Goal: Transaction & Acquisition: Purchase product/service

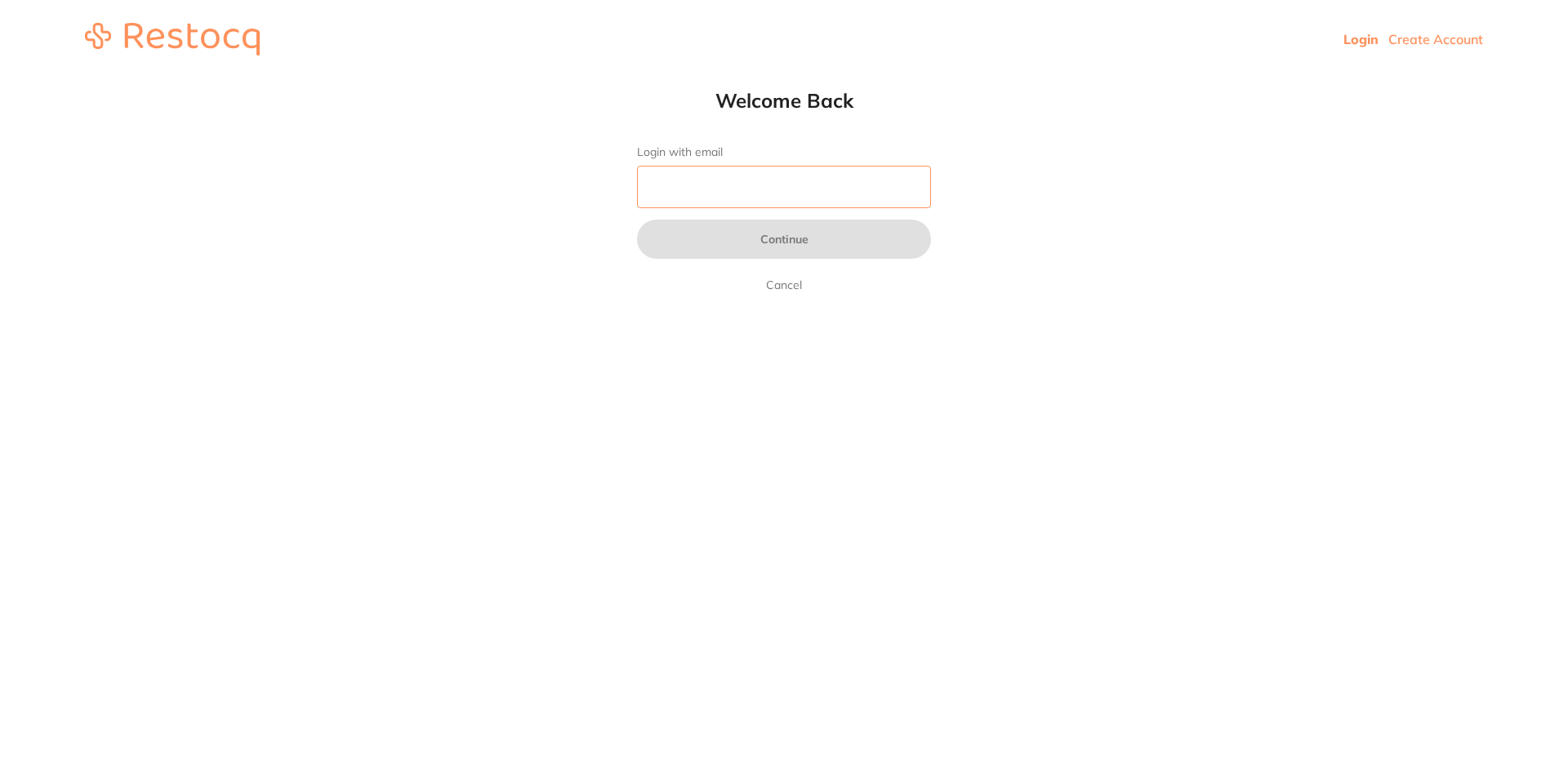
type input "[EMAIL_ADDRESS][DOMAIN_NAME]"
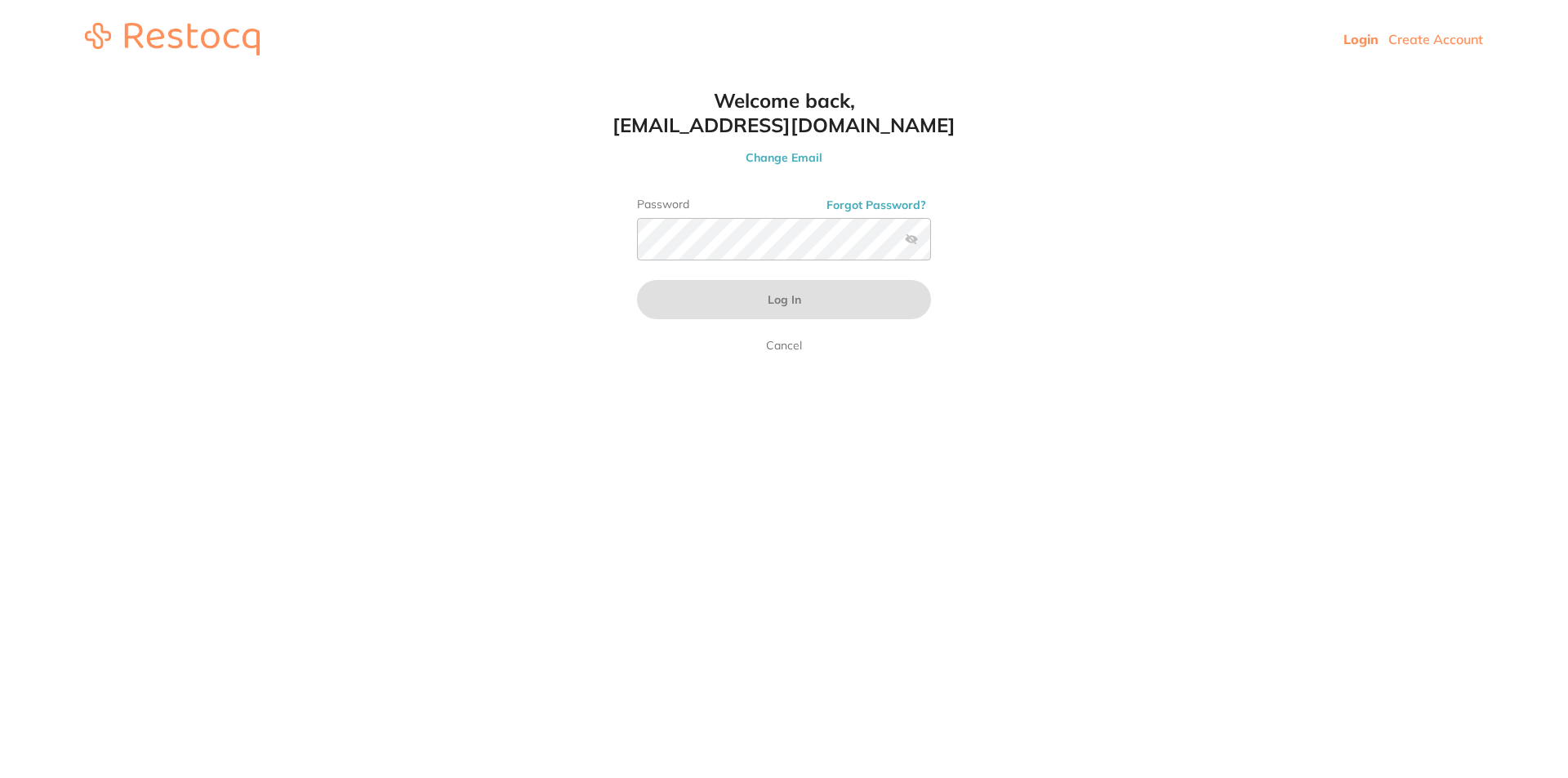
click at [711, 192] on div "Welcome back, admin@thepracticedental.com.au Change Email Password Forgot Passw…" at bounding box center [783, 221] width 359 height 267
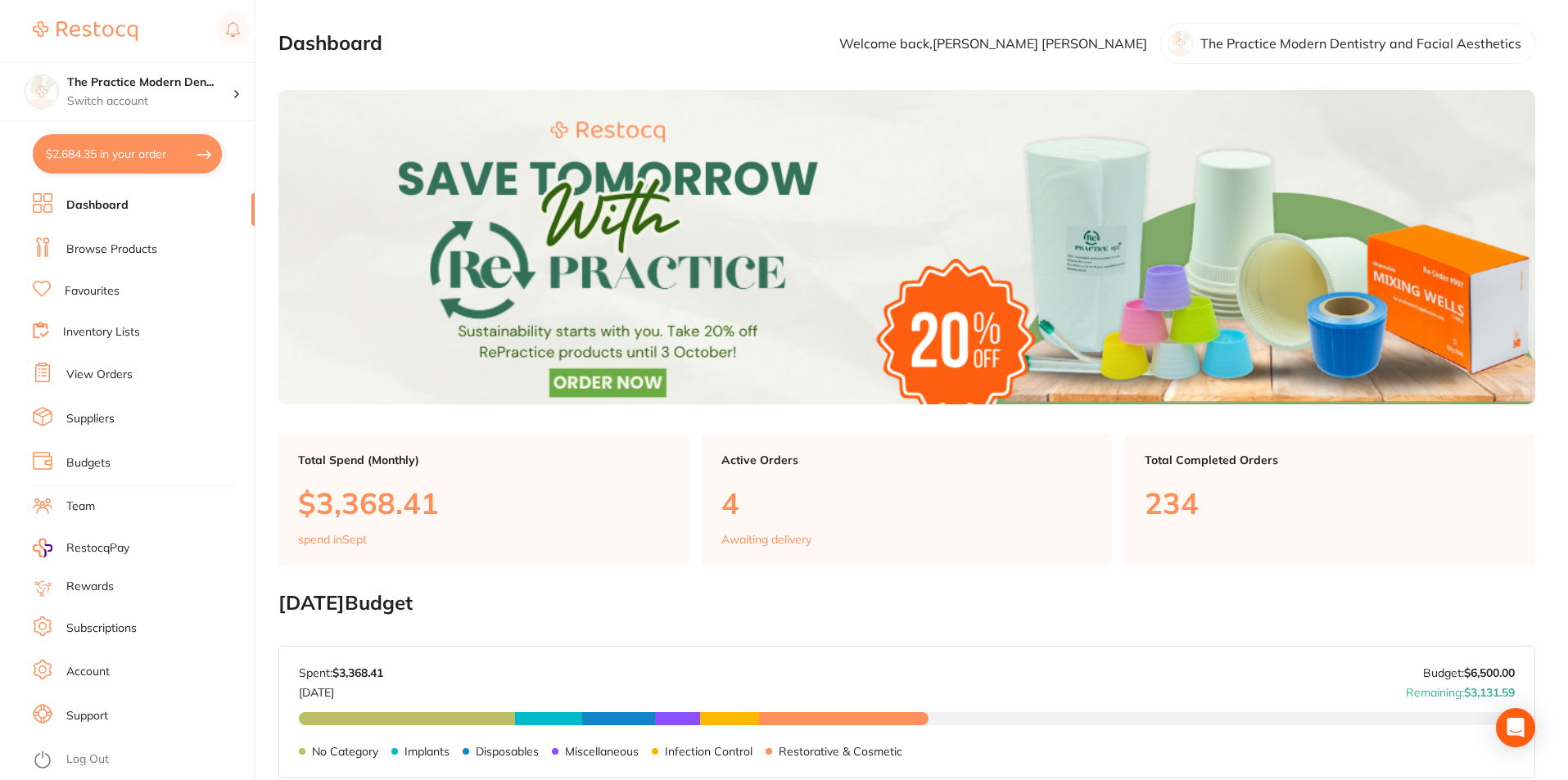
click at [91, 383] on link "View Orders" at bounding box center [99, 374] width 66 height 16
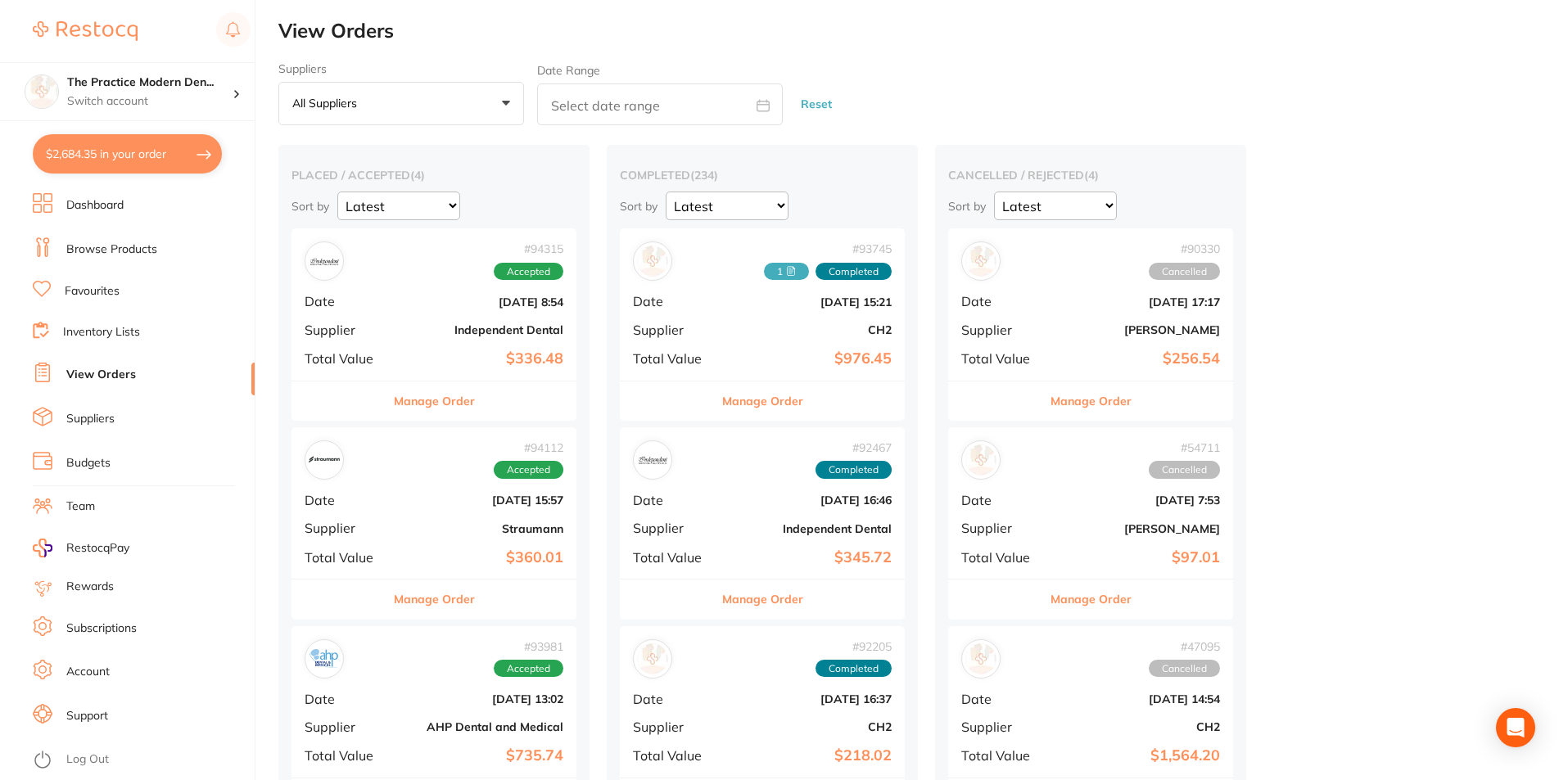
click at [825, 341] on div "# 93745 1 Completed Date Sept 15 2025, 15:21 Supplier CH2 Total Value $976.45" at bounding box center [762, 304] width 284 height 152
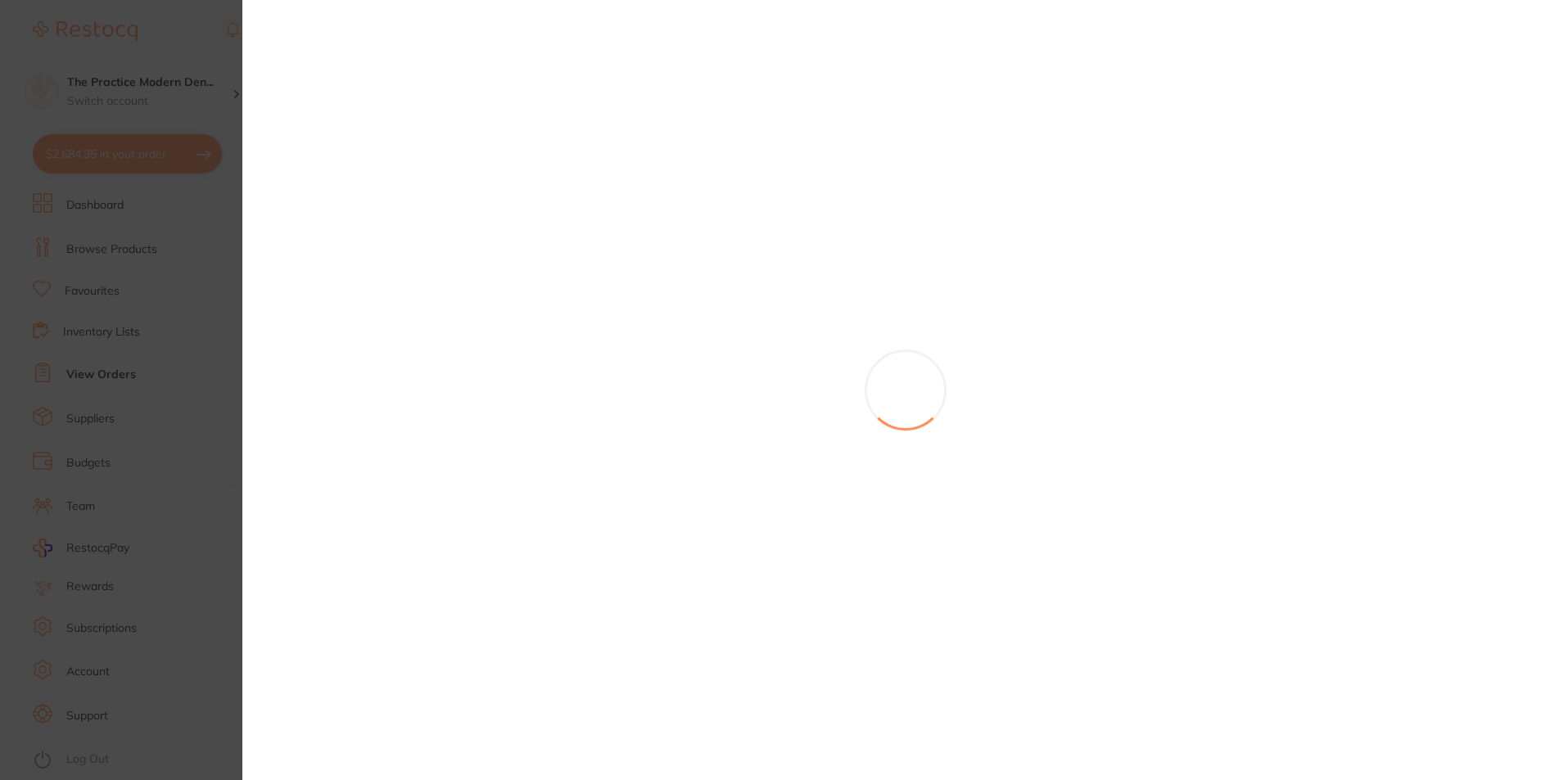
click at [670, 258] on section at bounding box center [784, 390] width 1568 height 780
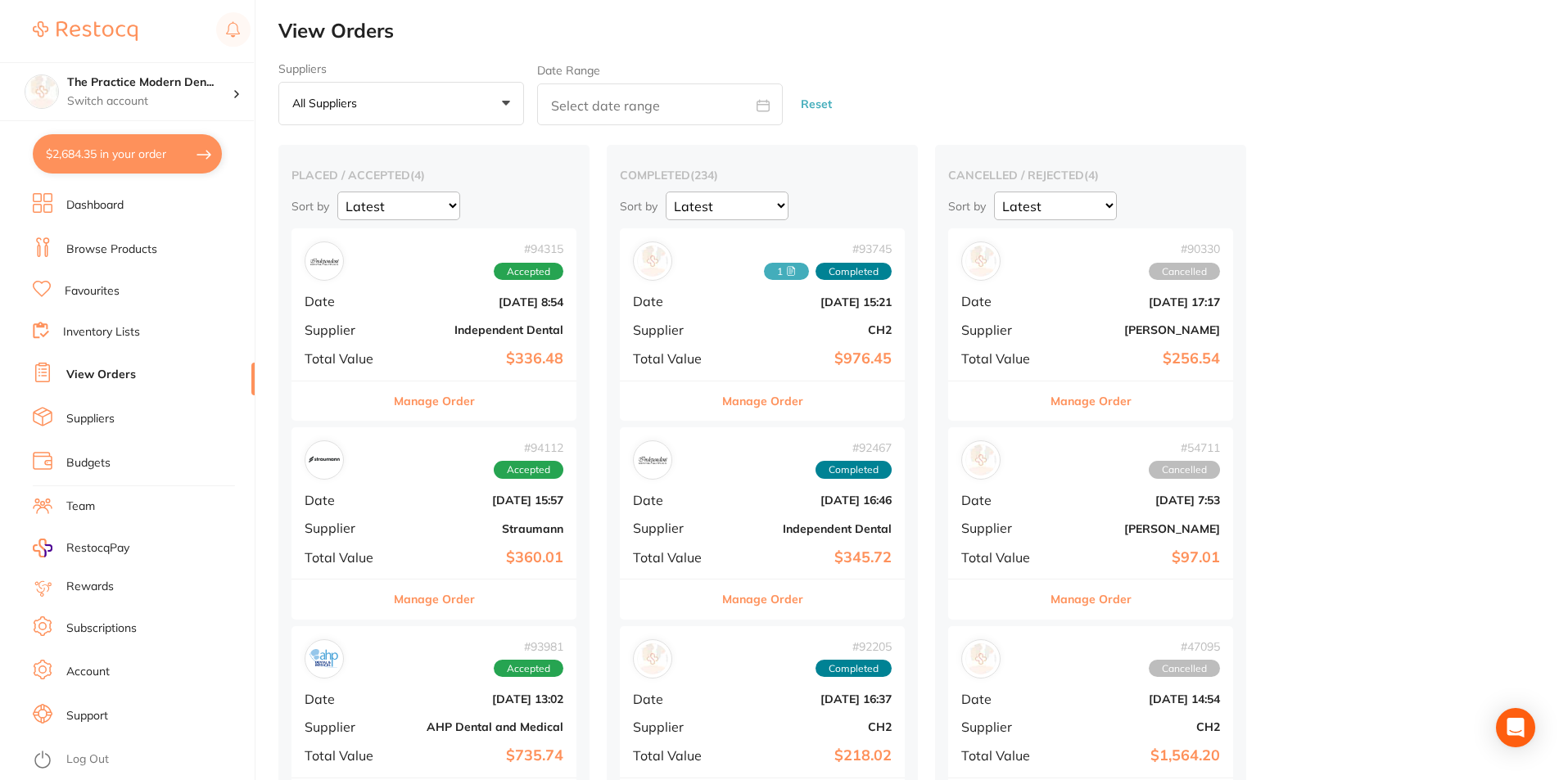
click at [700, 264] on div "# 93745 1 Completed" at bounding box center [762, 261] width 258 height 39
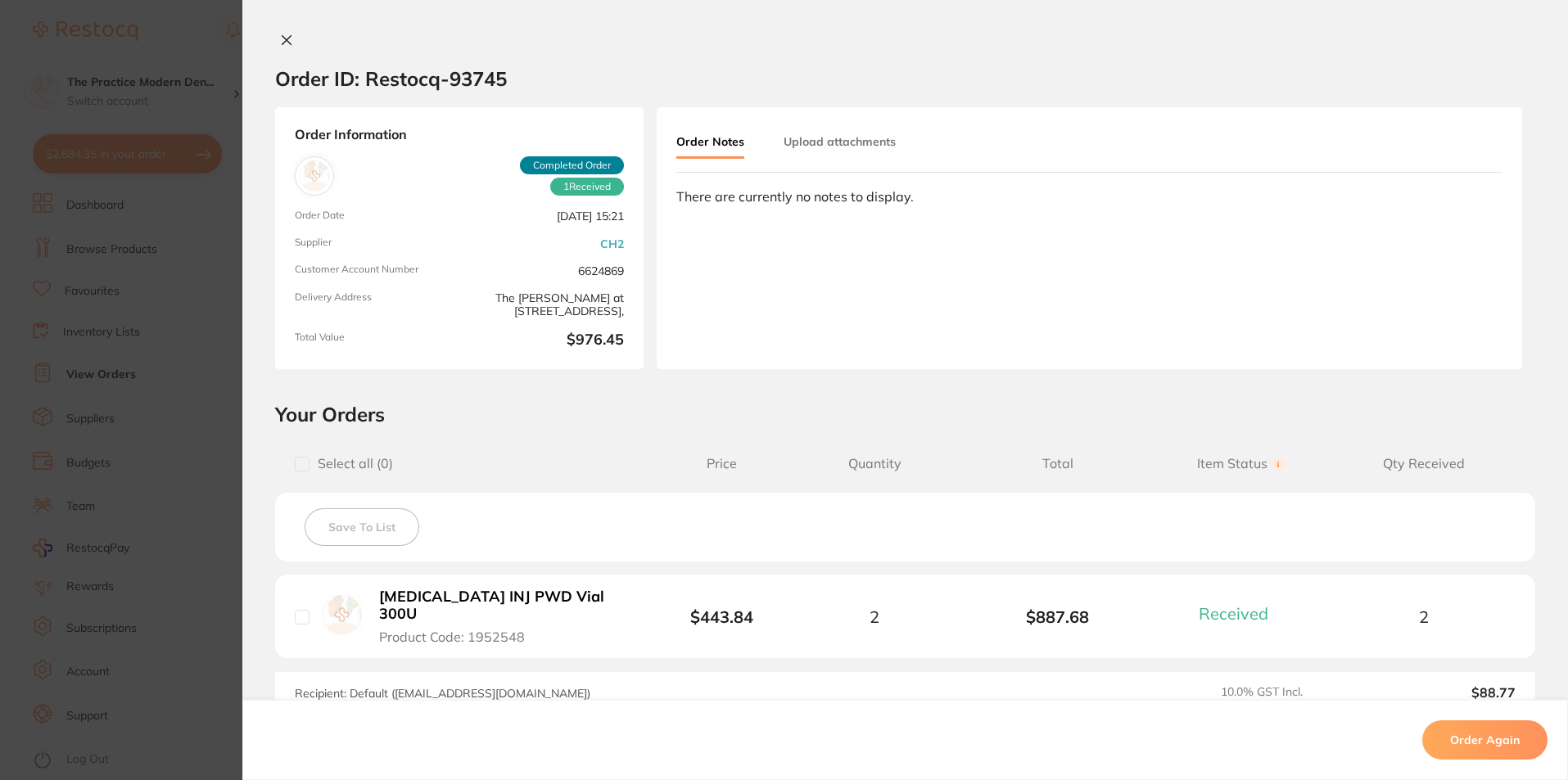
click at [160, 286] on section "Order ID: Restocq- 93745 Order Information 1 Received Completed Order Order Dat…" at bounding box center [784, 390] width 1568 height 780
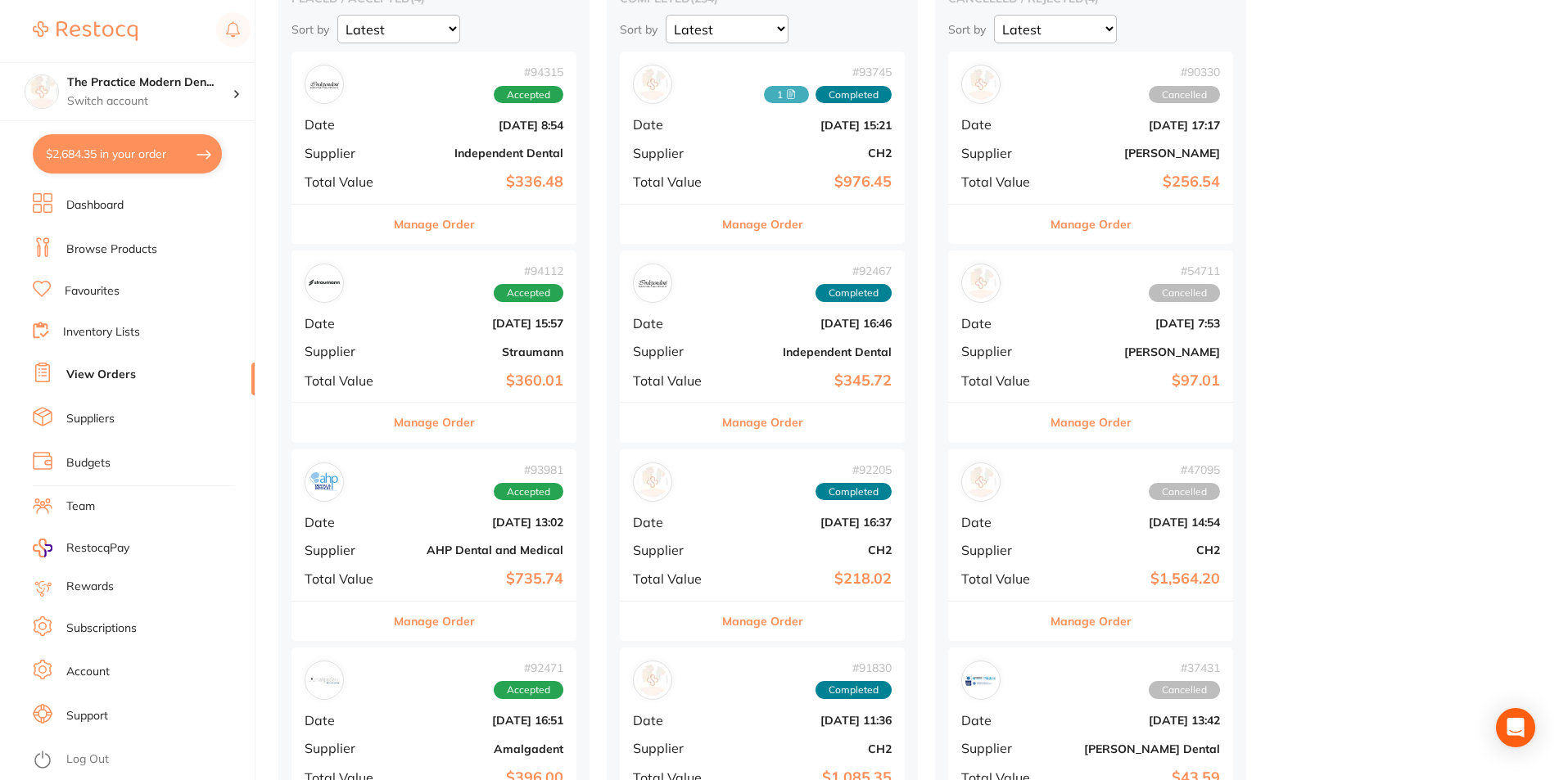
scroll to position [164, 0]
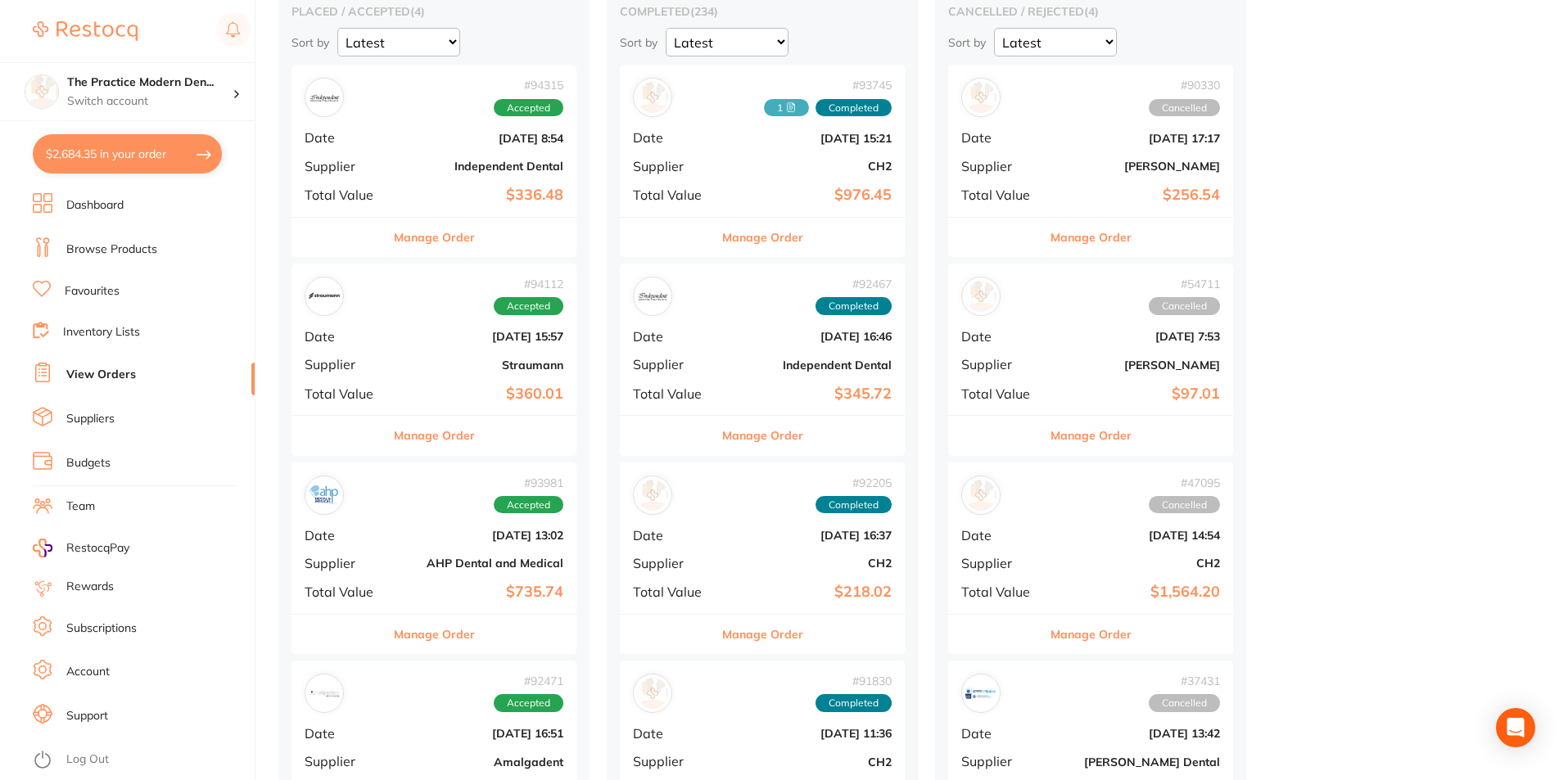
click at [841, 180] on div "# 93745 1 Completed Date Sept 15 2025, 15:21 Supplier CH2 Total Value $976.45" at bounding box center [762, 140] width 284 height 152
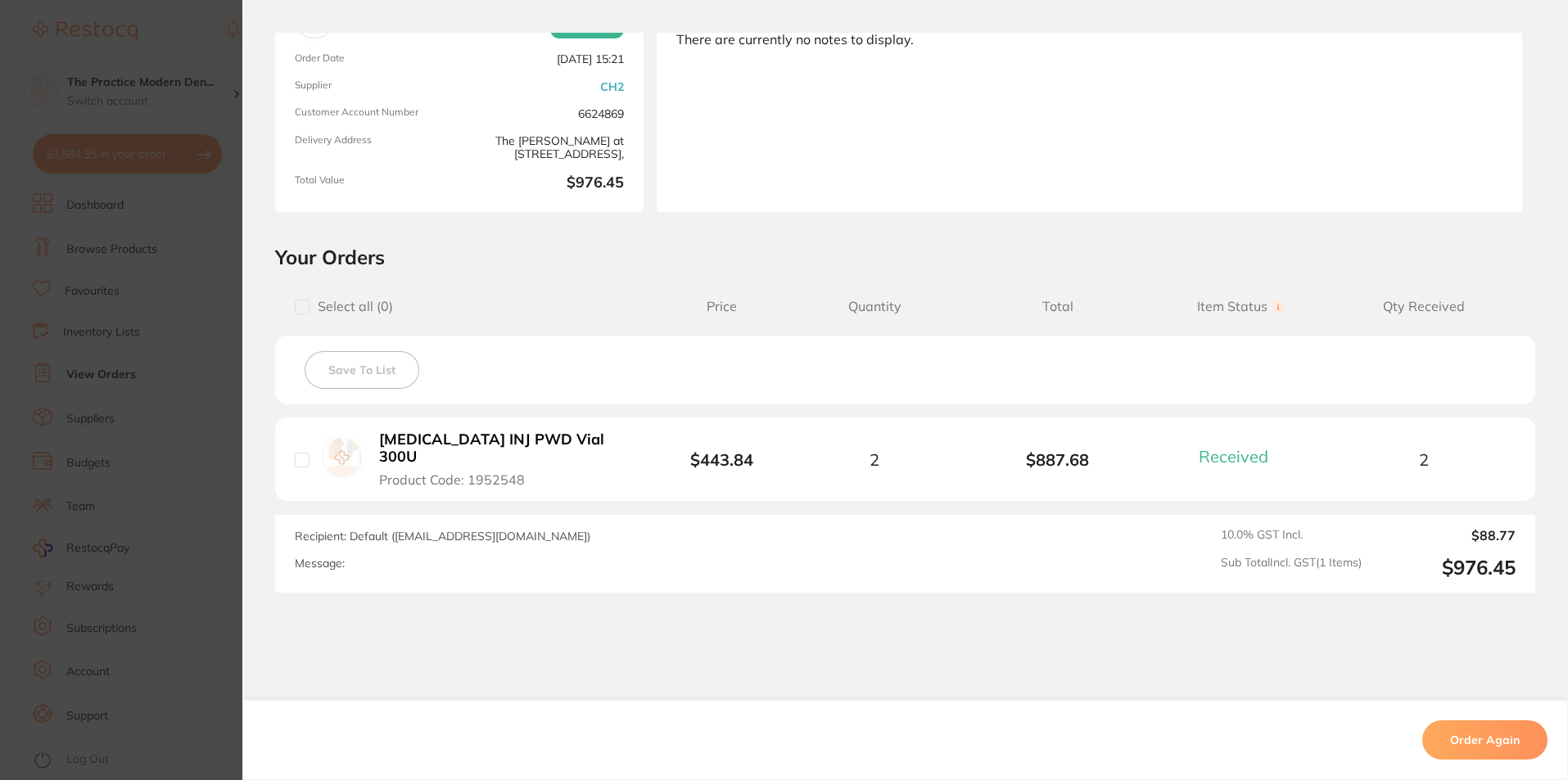
scroll to position [198, 0]
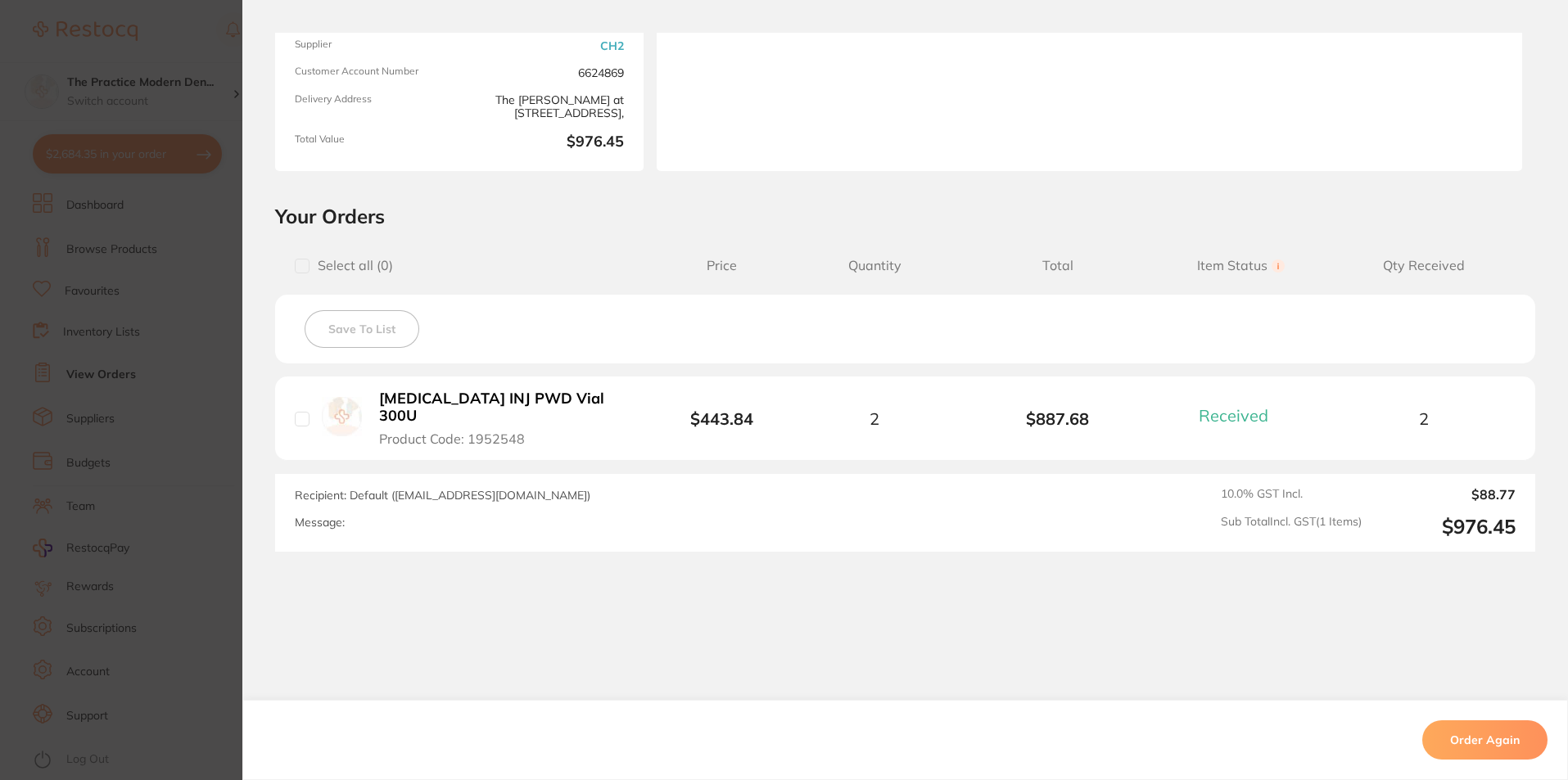
click at [1499, 749] on button "Order Again" at bounding box center [1485, 740] width 125 height 39
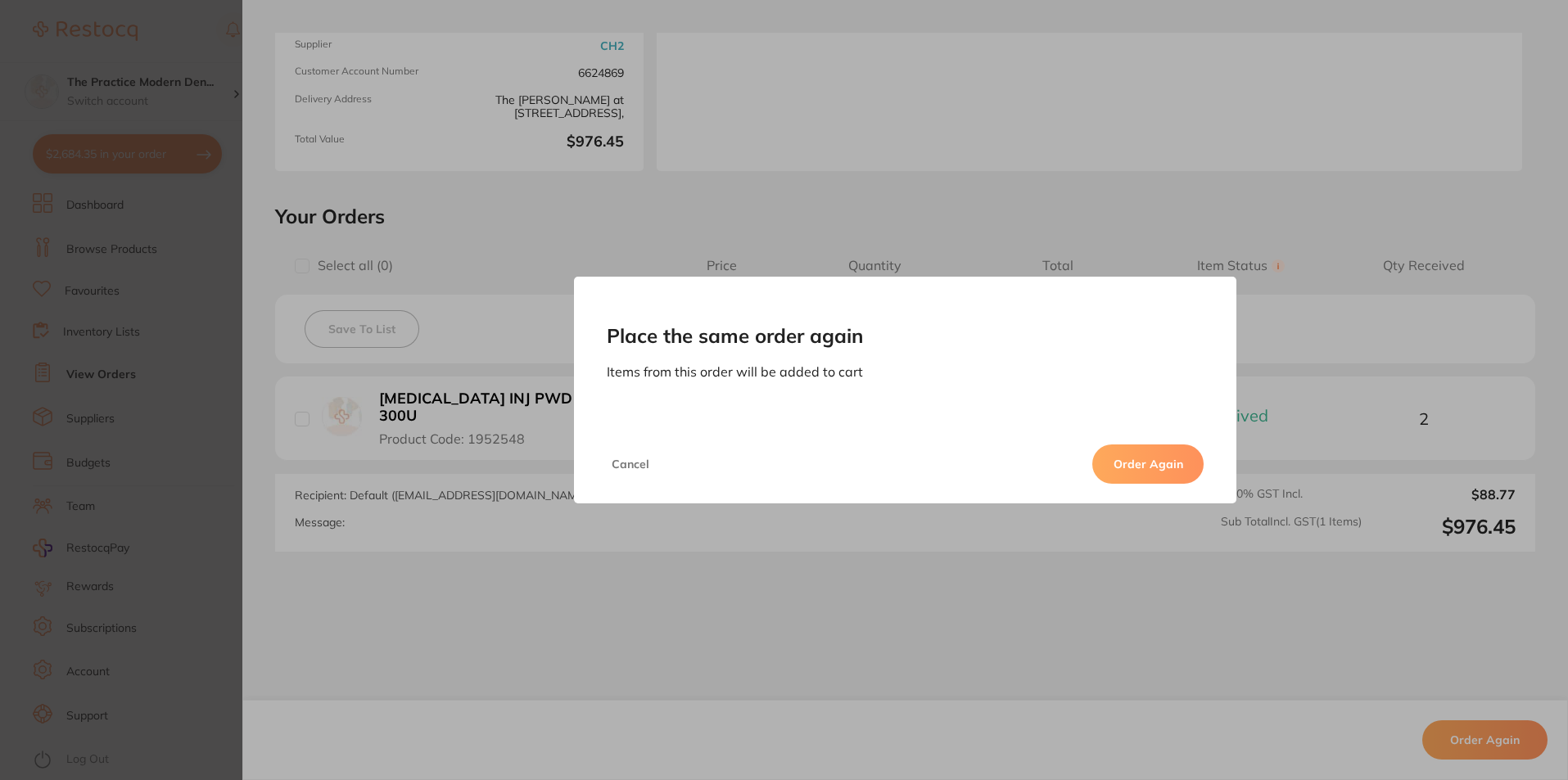
click at [1142, 464] on button "Order Again" at bounding box center [1147, 464] width 111 height 39
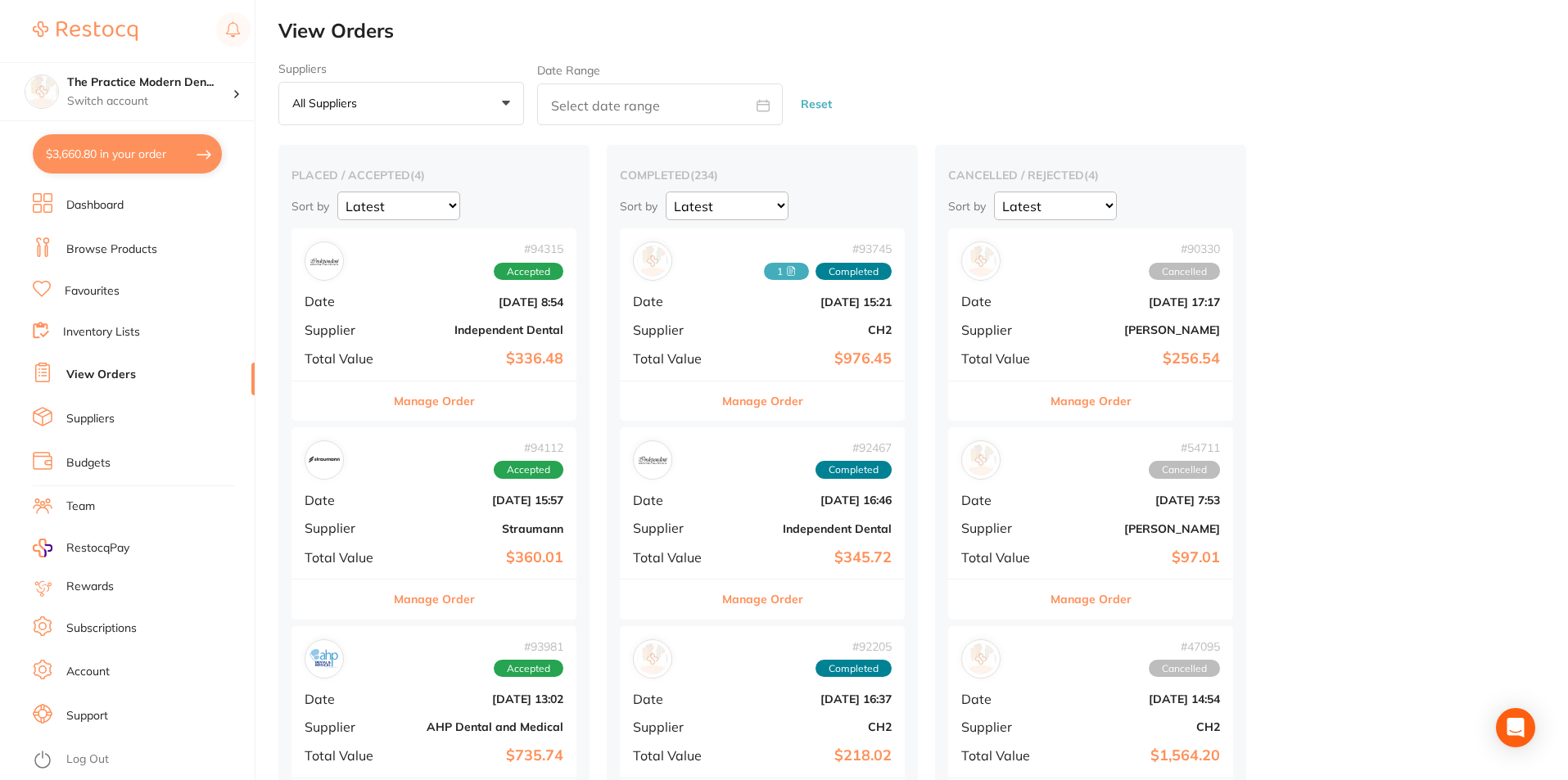
click at [108, 160] on button "$3,660.80 in your order" at bounding box center [127, 153] width 189 height 39
checkbox input "true"
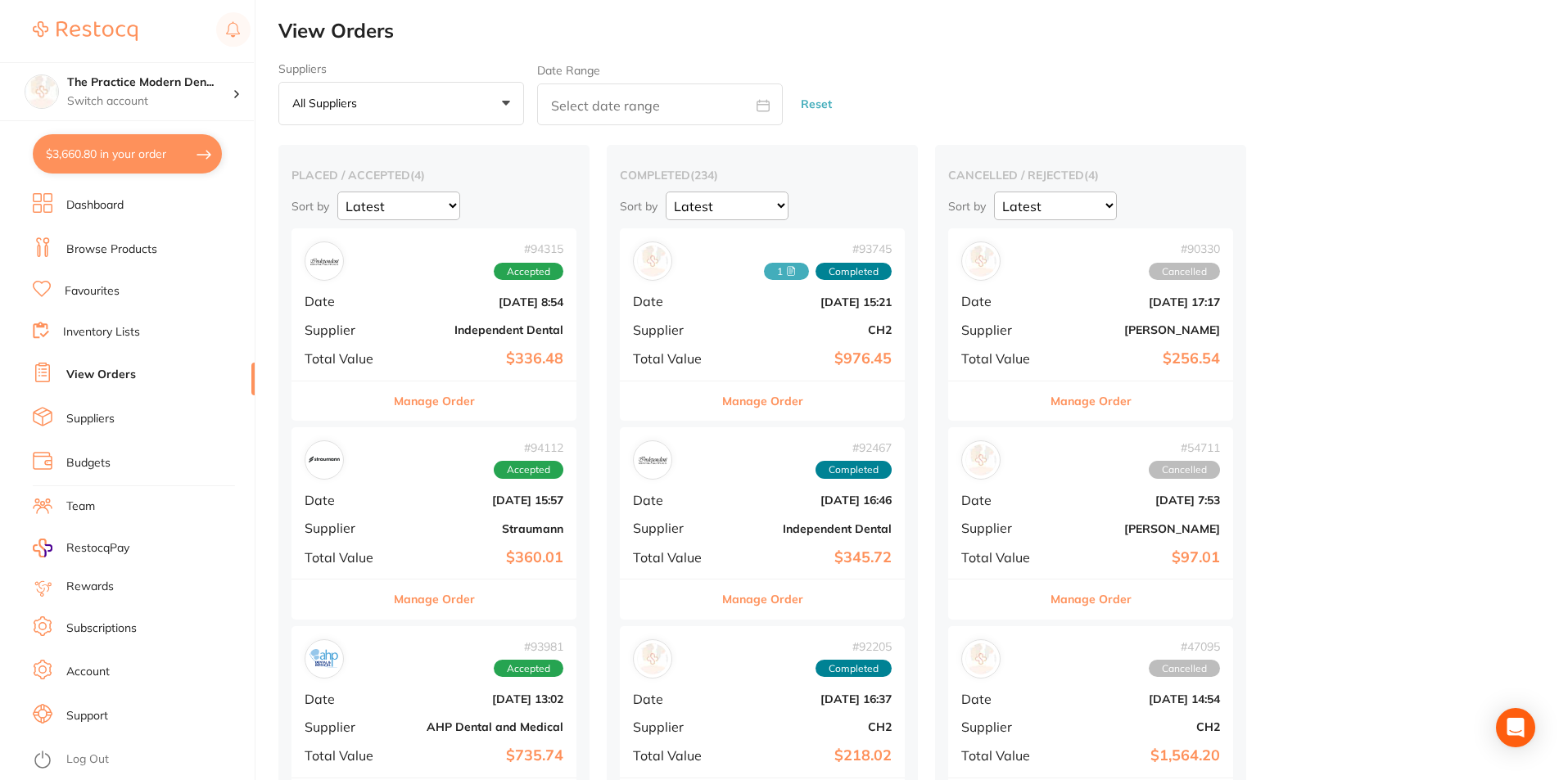
checkbox input "true"
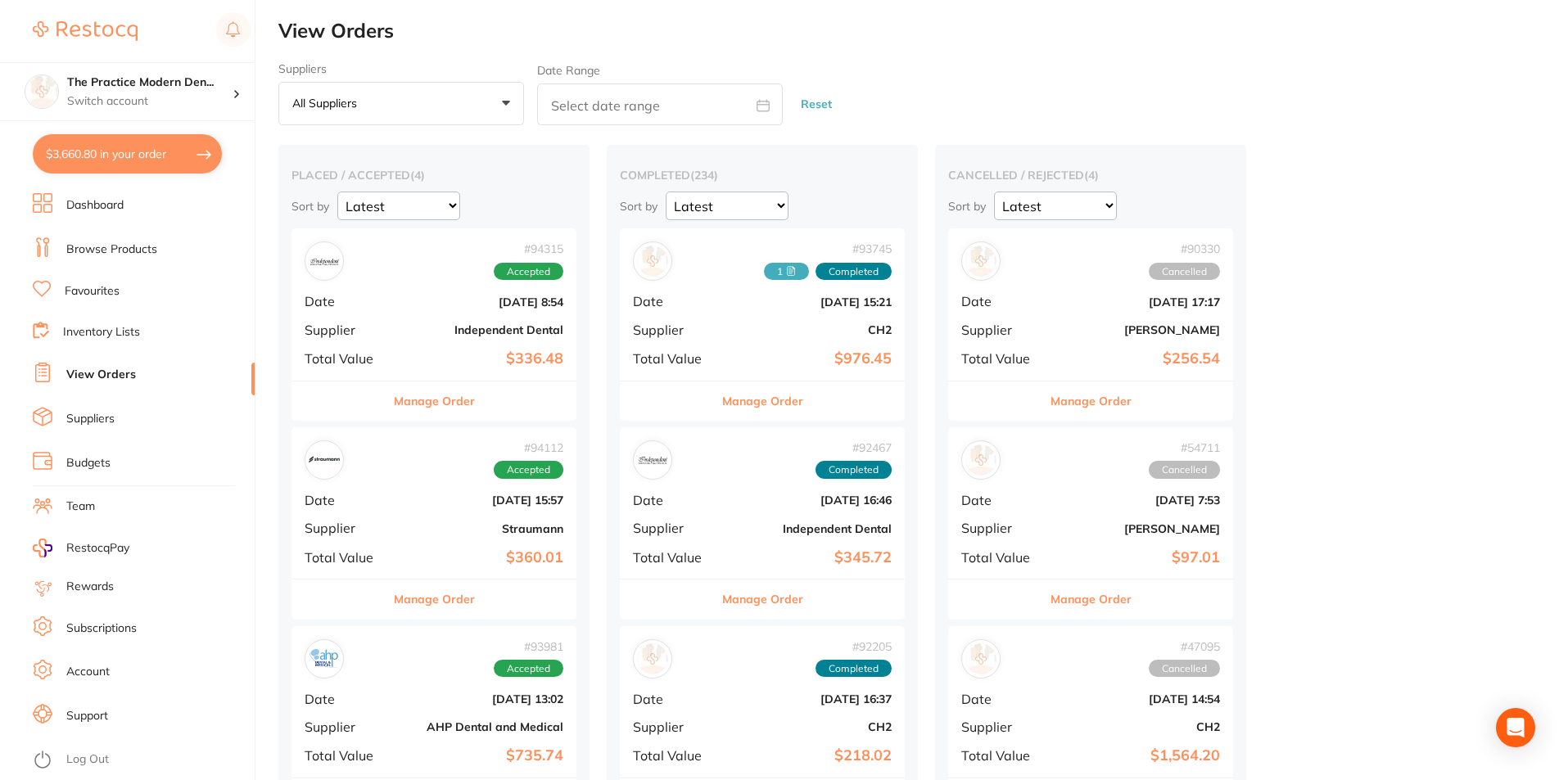
checkbox input "true"
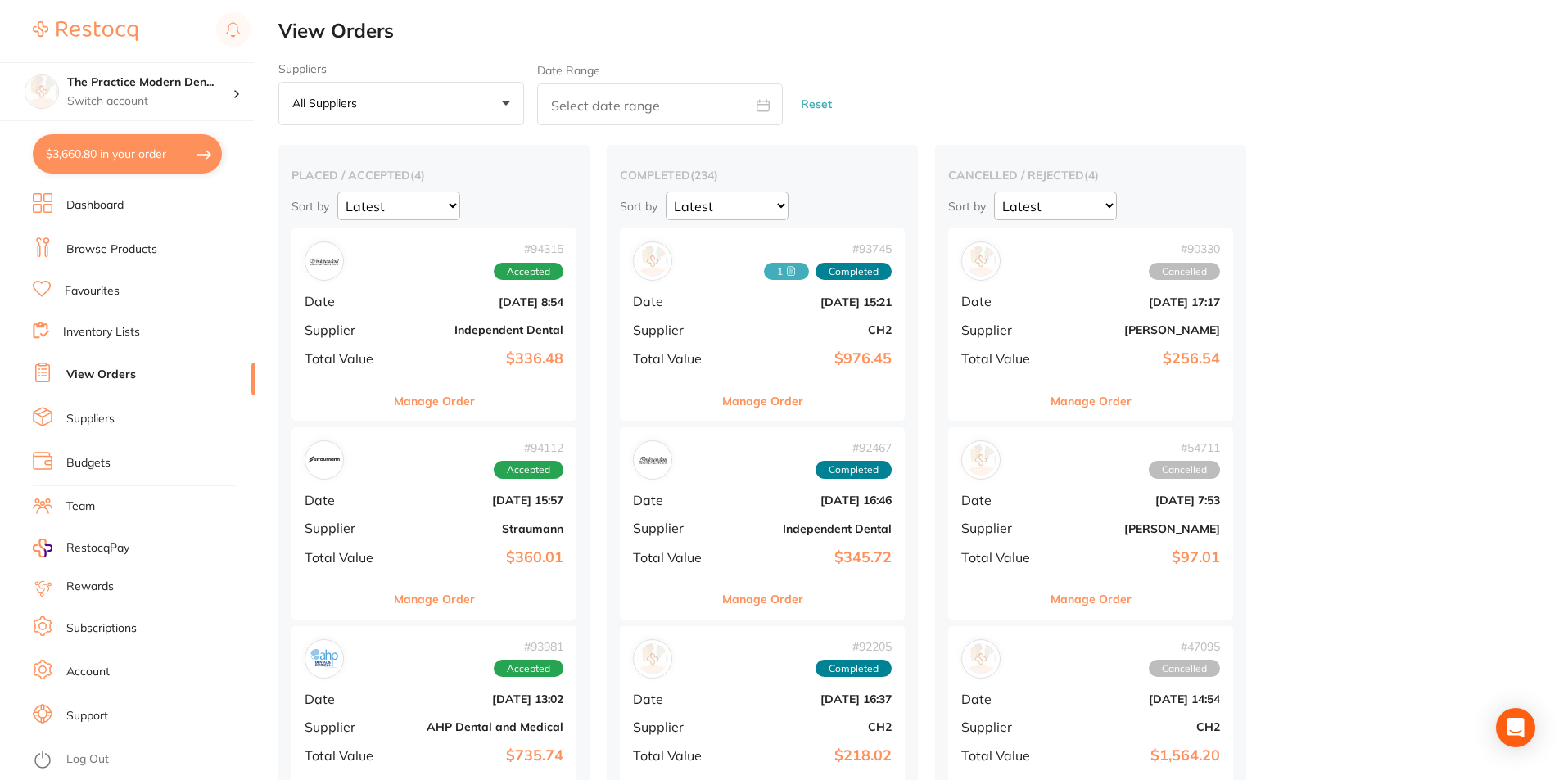
checkbox input "true"
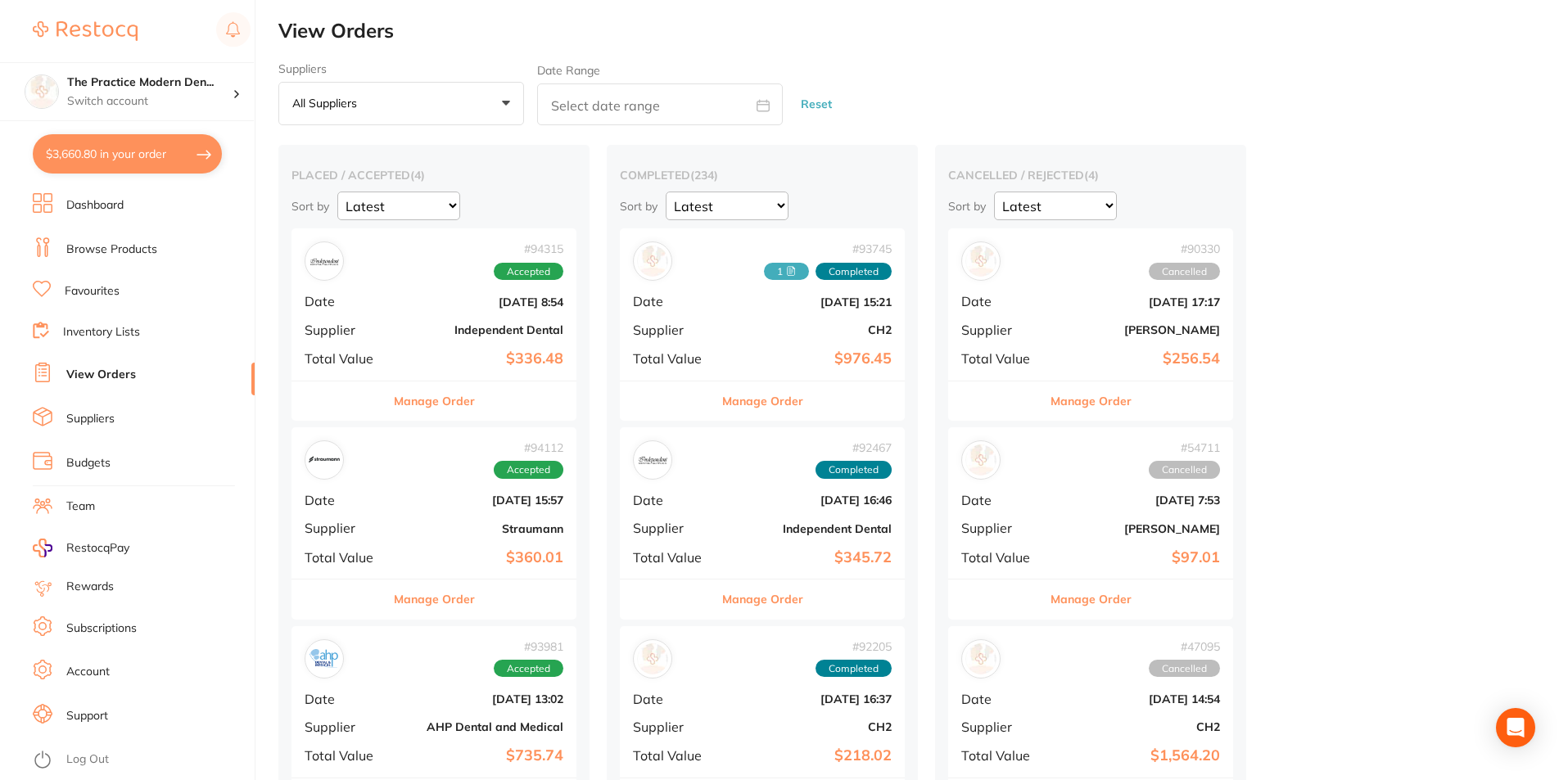
checkbox input "true"
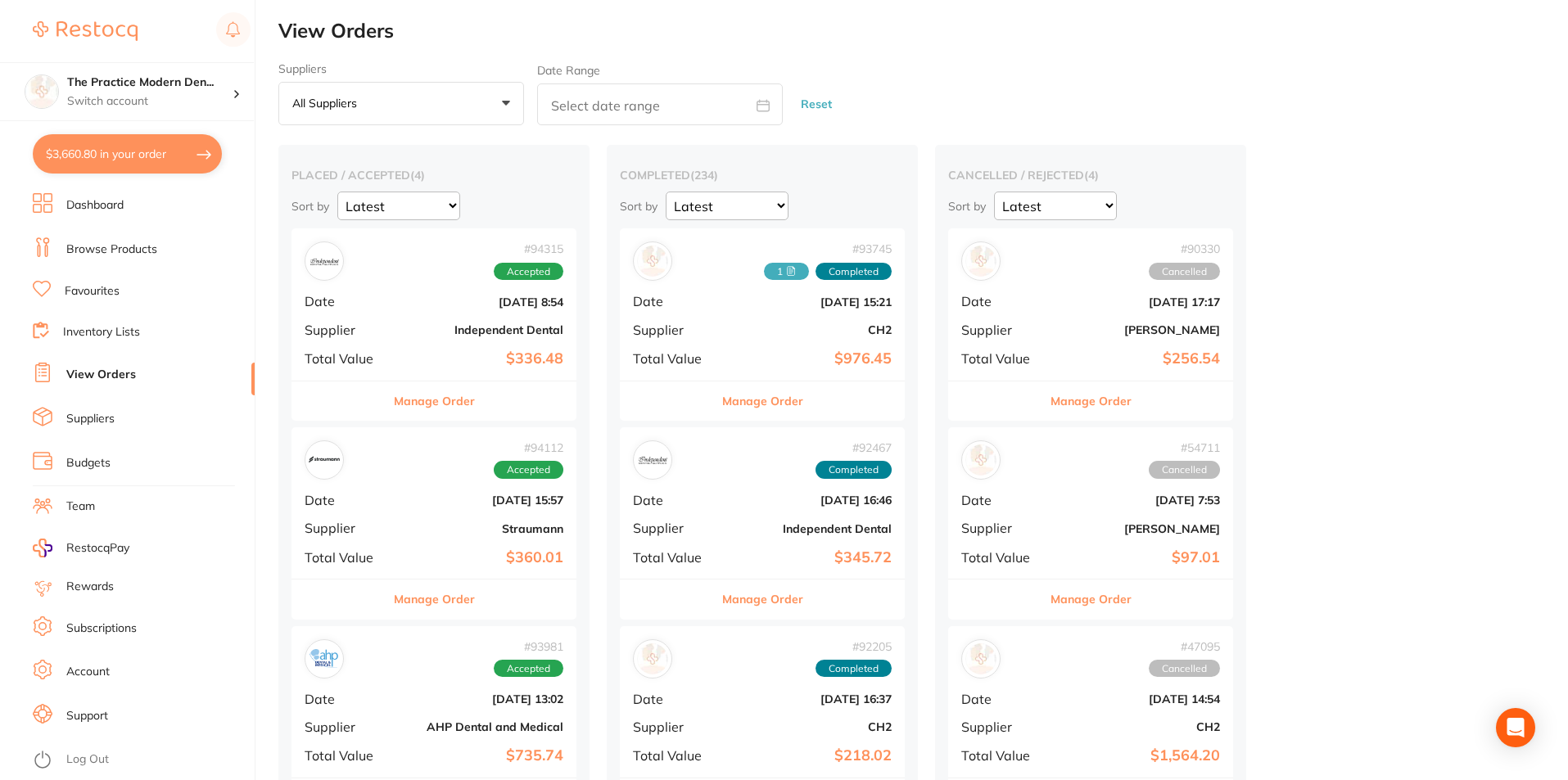
checkbox input "true"
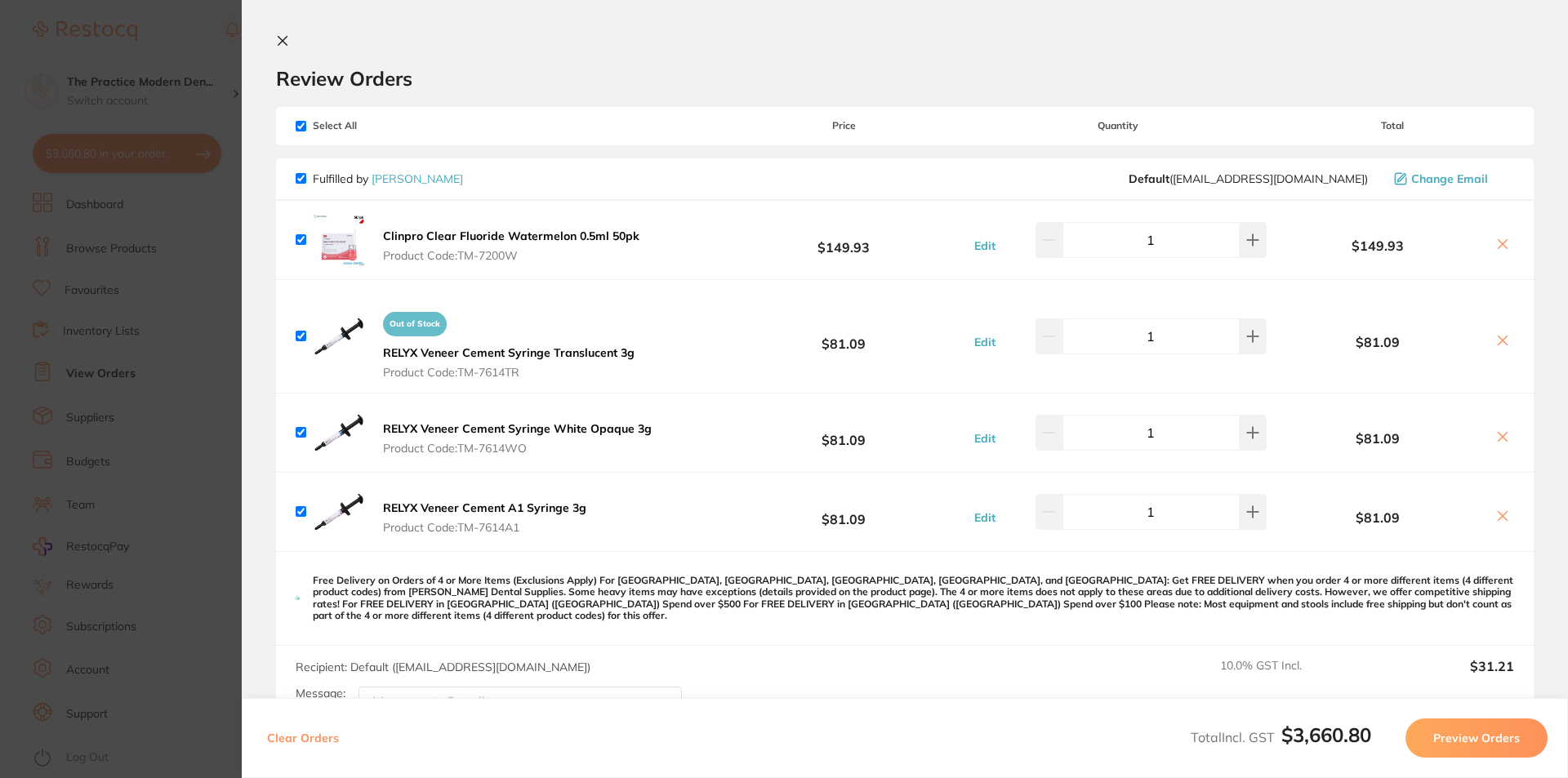
scroll to position [81, 0]
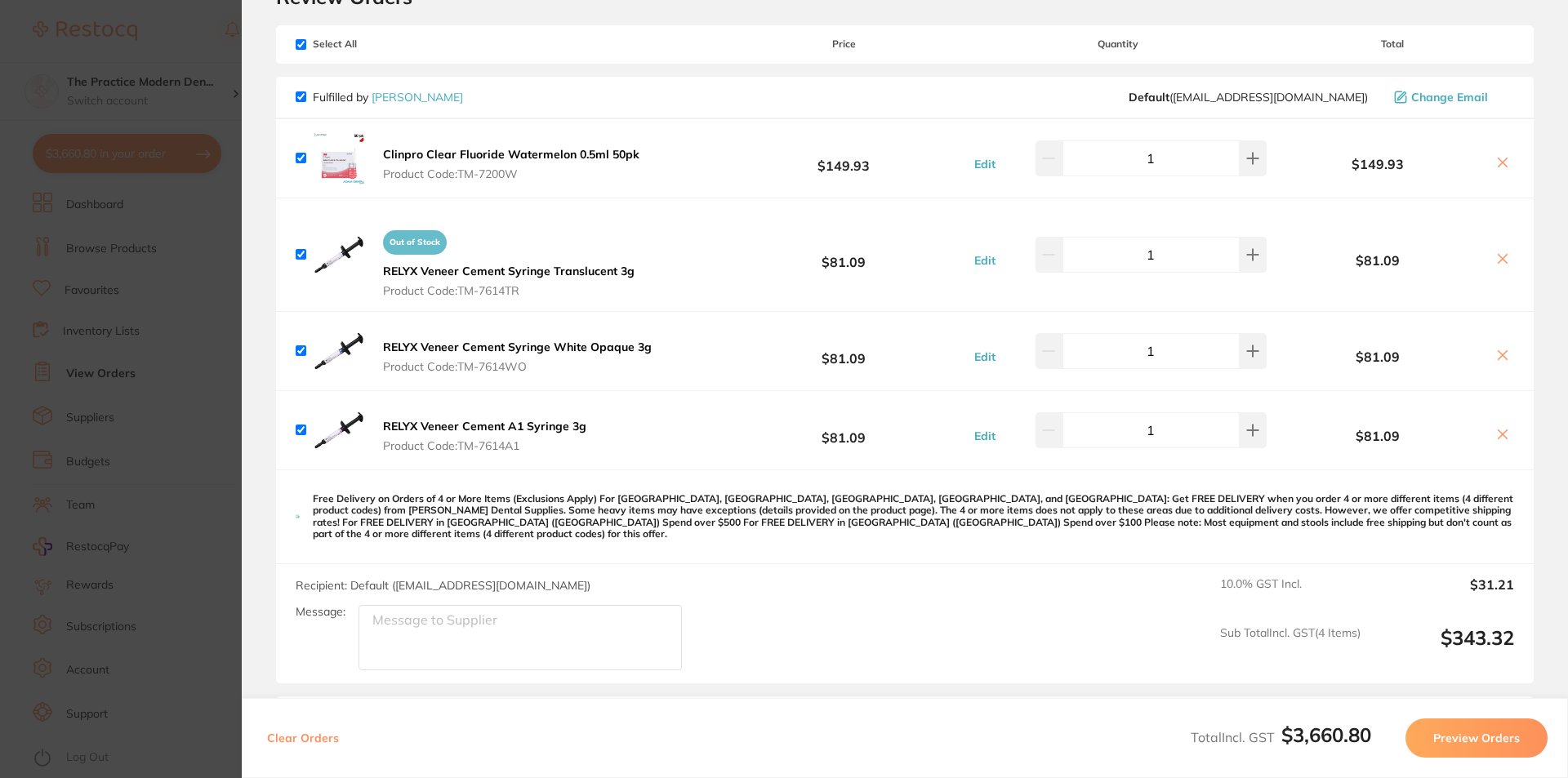
click at [297, 49] on span "Select All" at bounding box center [377, 44] width 163 height 11
click at [305, 41] on input "checkbox" at bounding box center [301, 44] width 10 height 10
checkbox input "false"
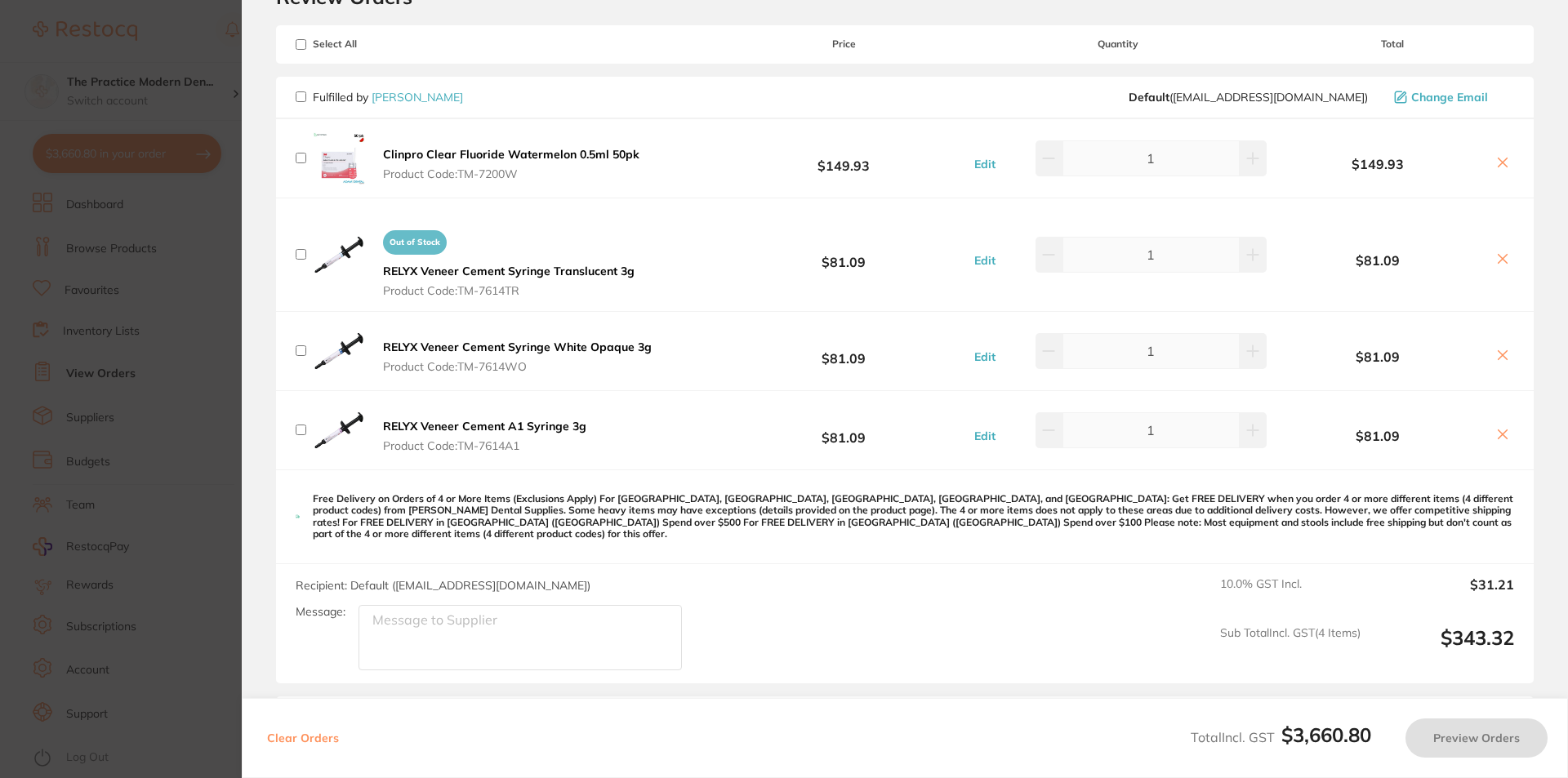
checkbox input "false"
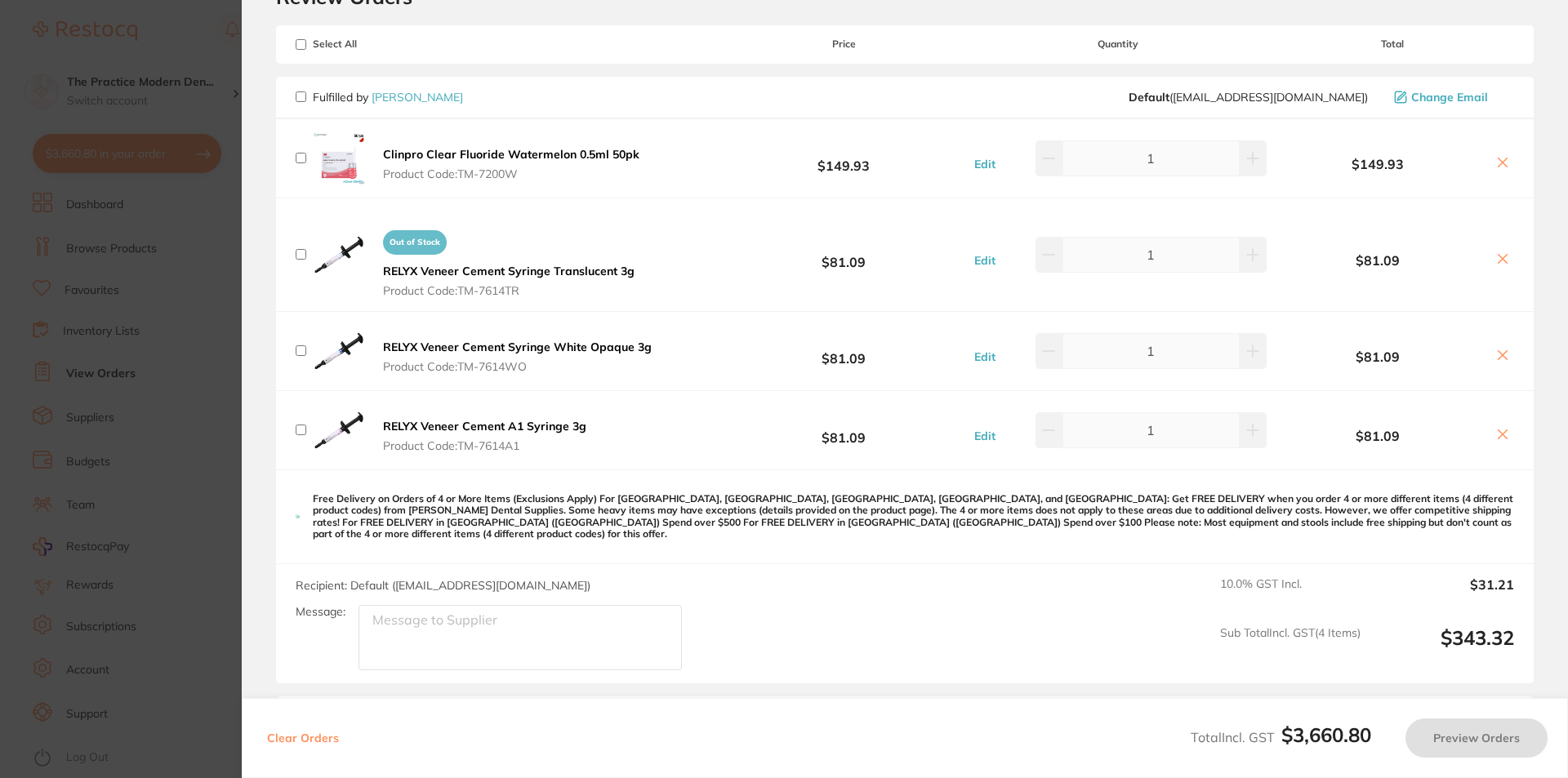
checkbox input "false"
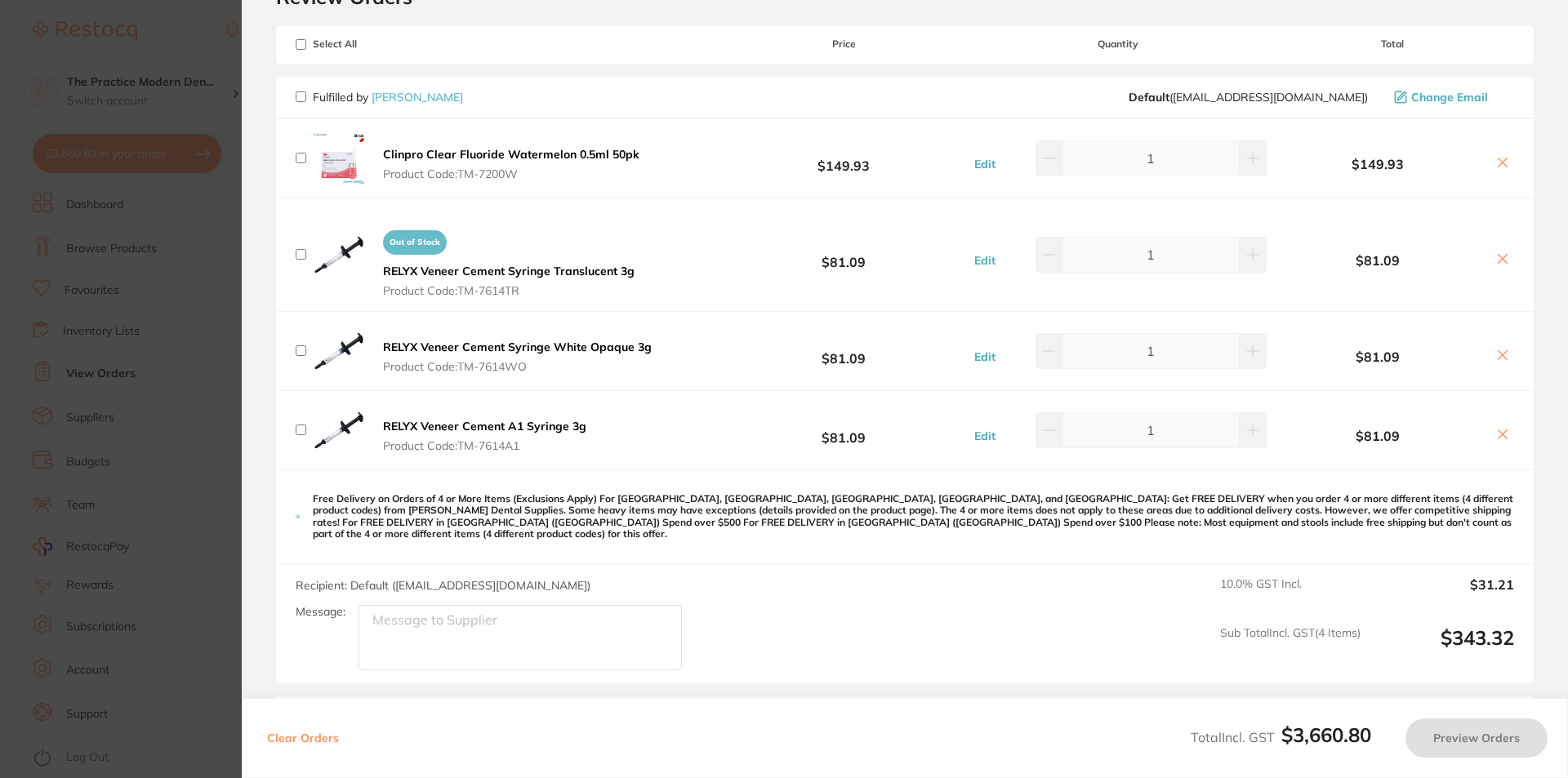
checkbox input "false"
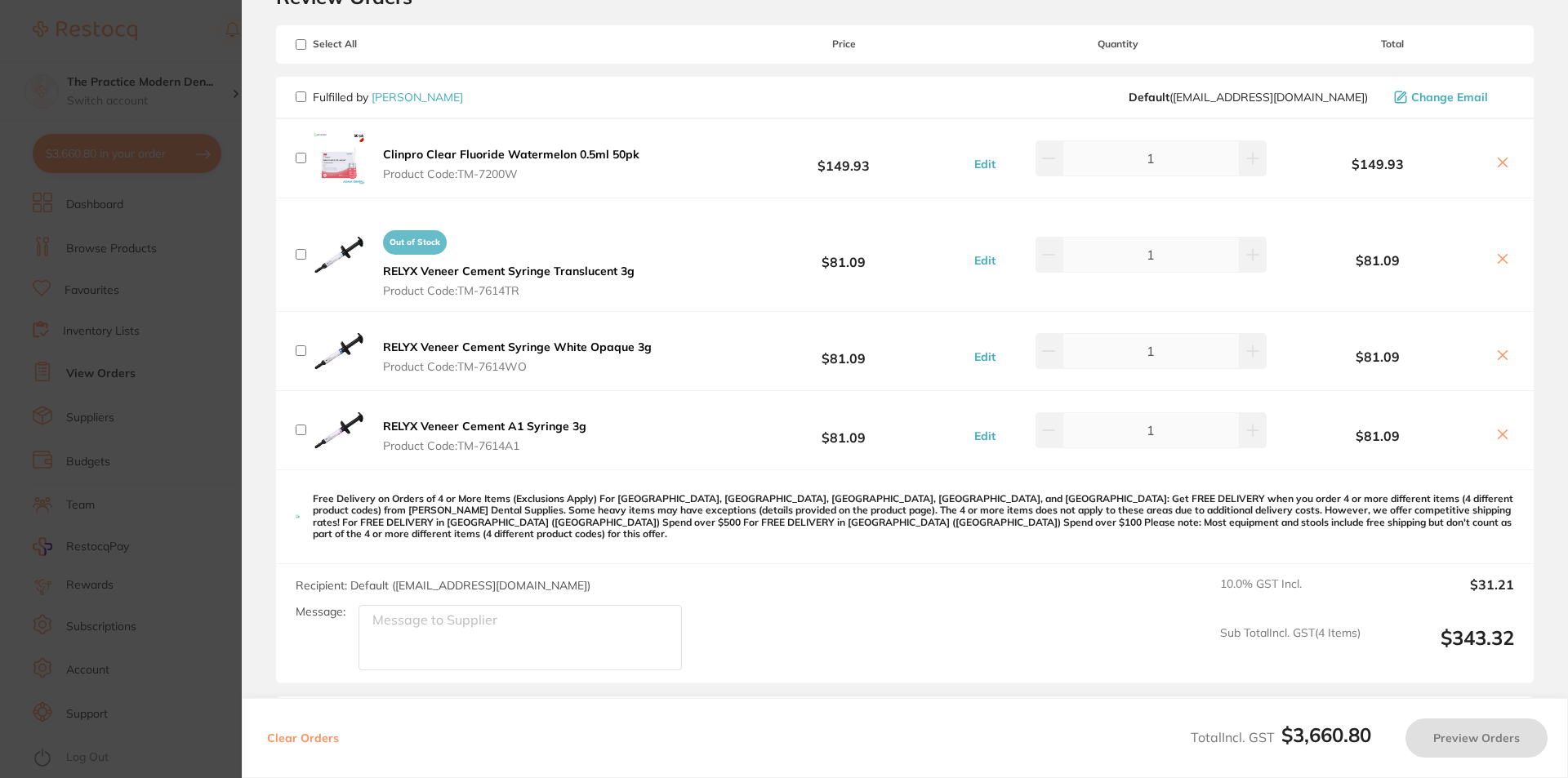
checkbox input "false"
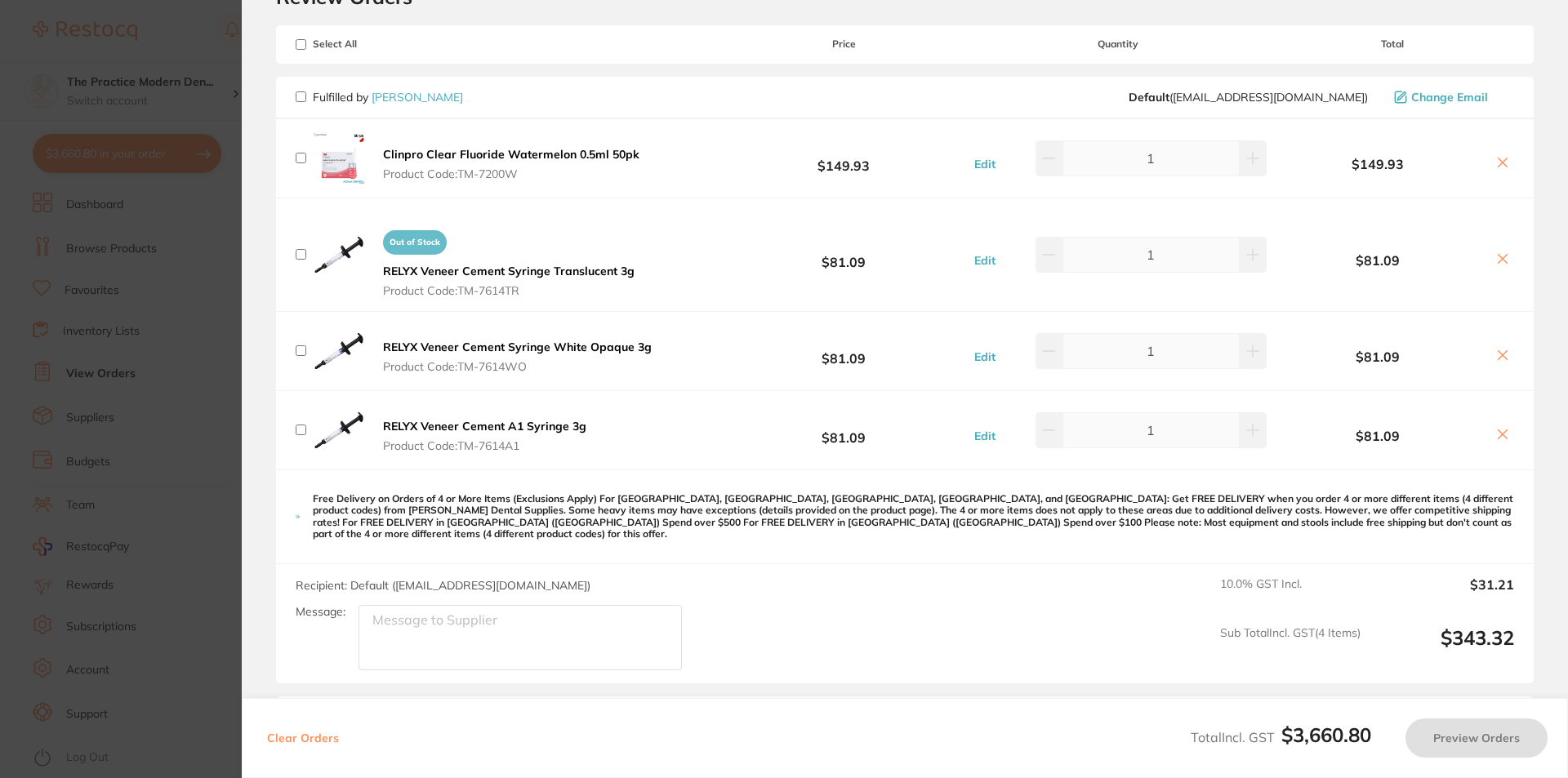
checkbox input "false"
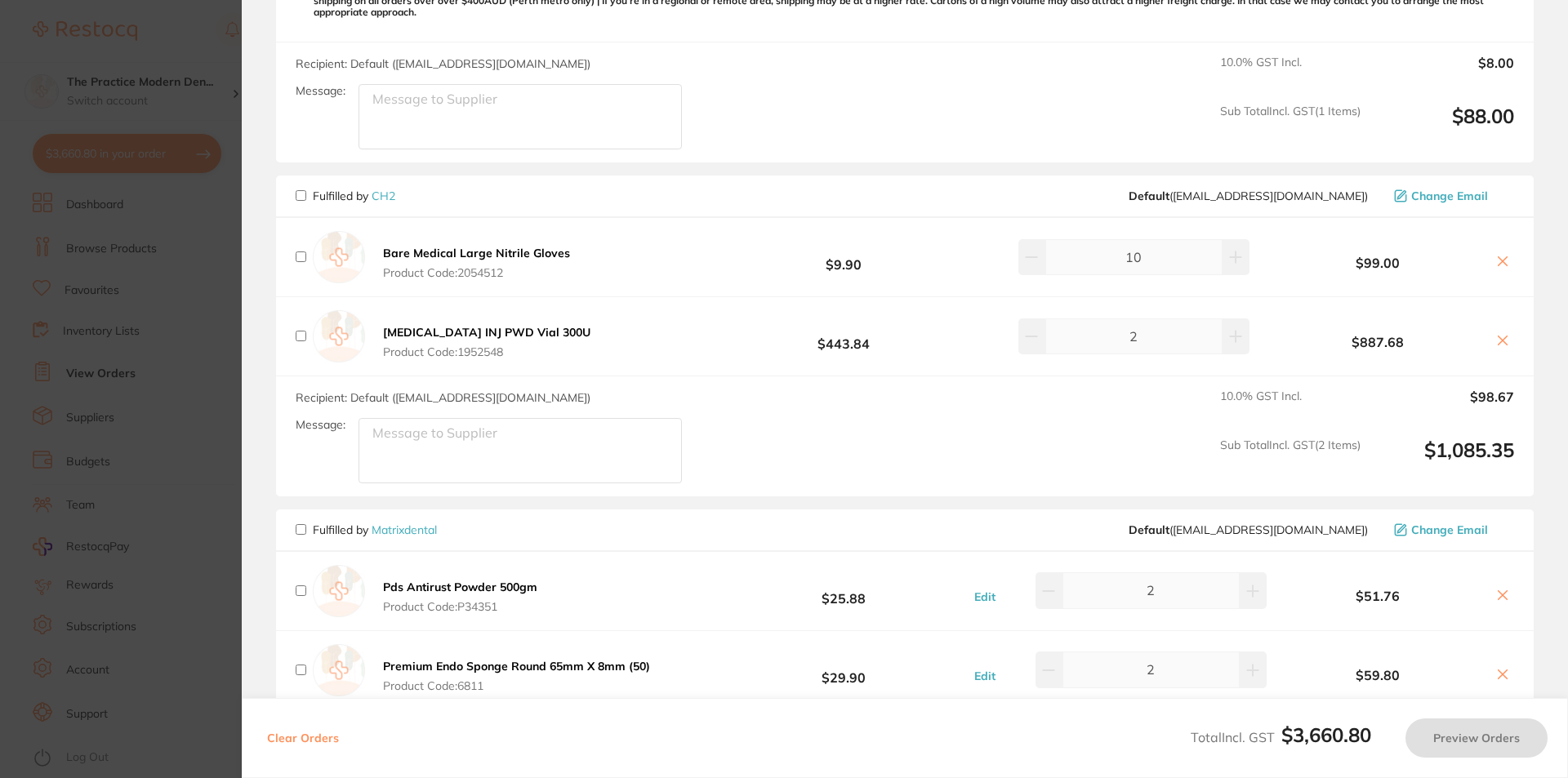
scroll to position [1306, 0]
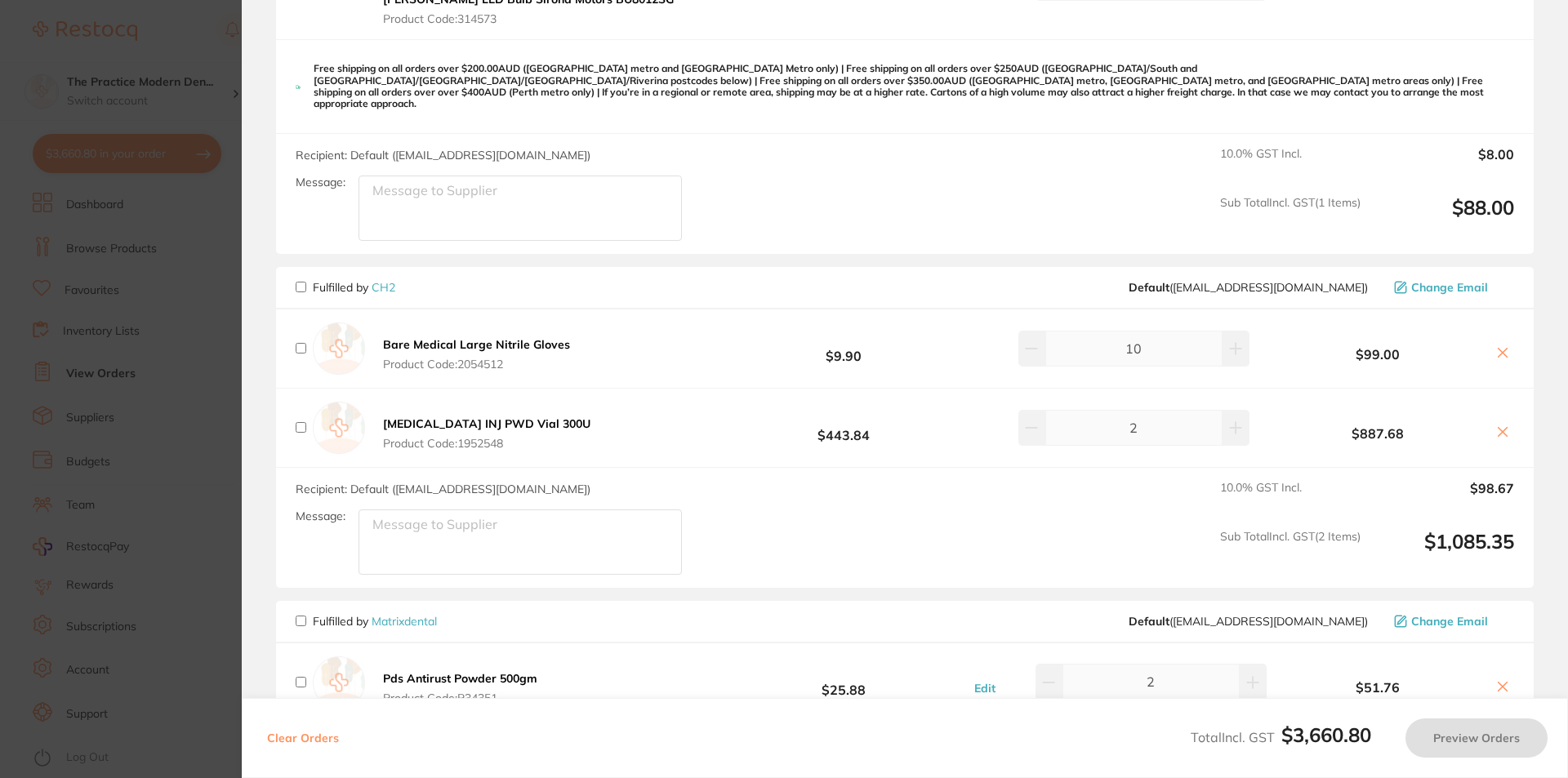
click at [299, 282] on input "checkbox" at bounding box center [301, 286] width 10 height 10
checkbox input "true"
click at [1448, 740] on button "Preview Orders" at bounding box center [1477, 738] width 142 height 39
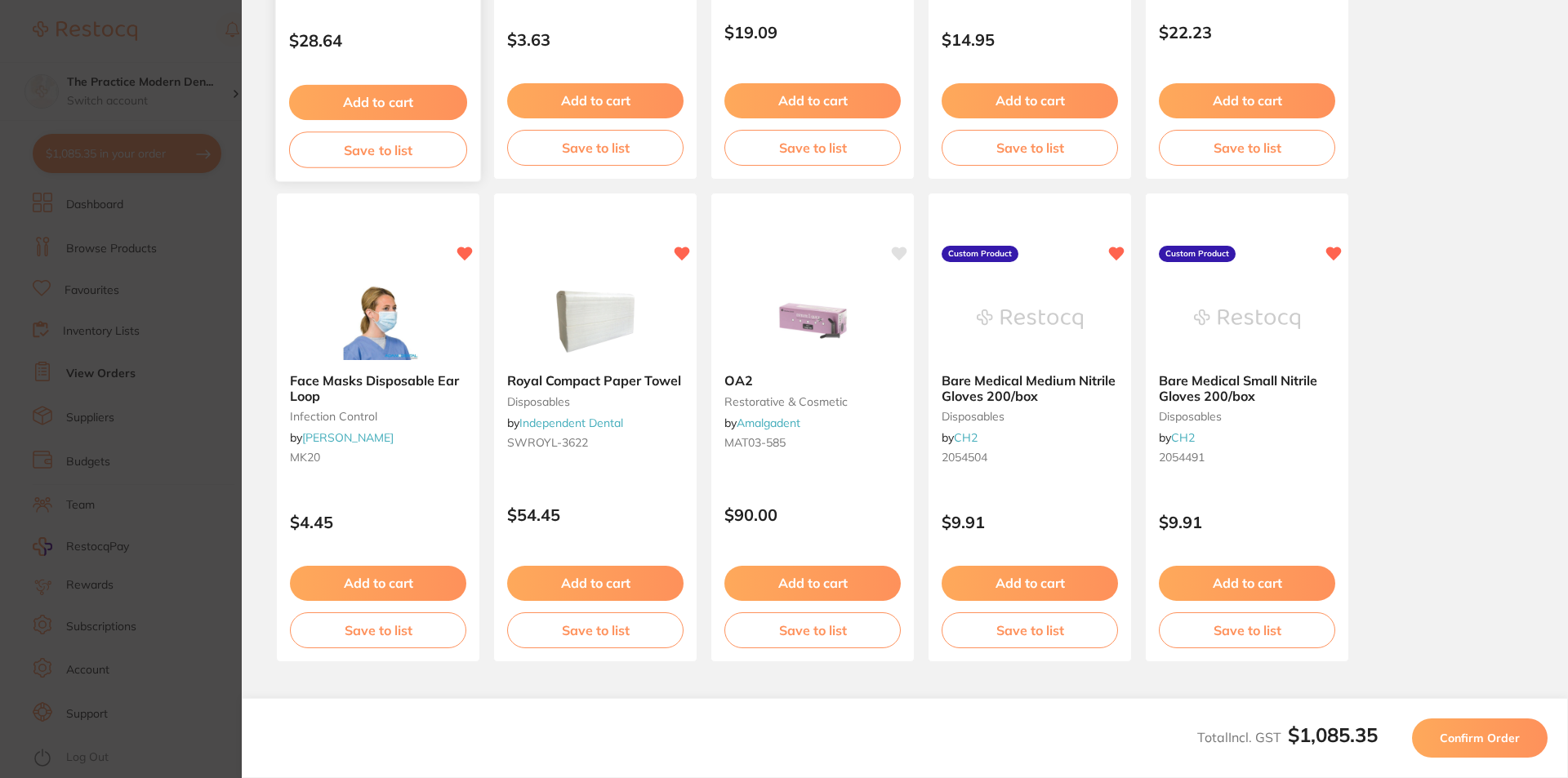
scroll to position [0, 0]
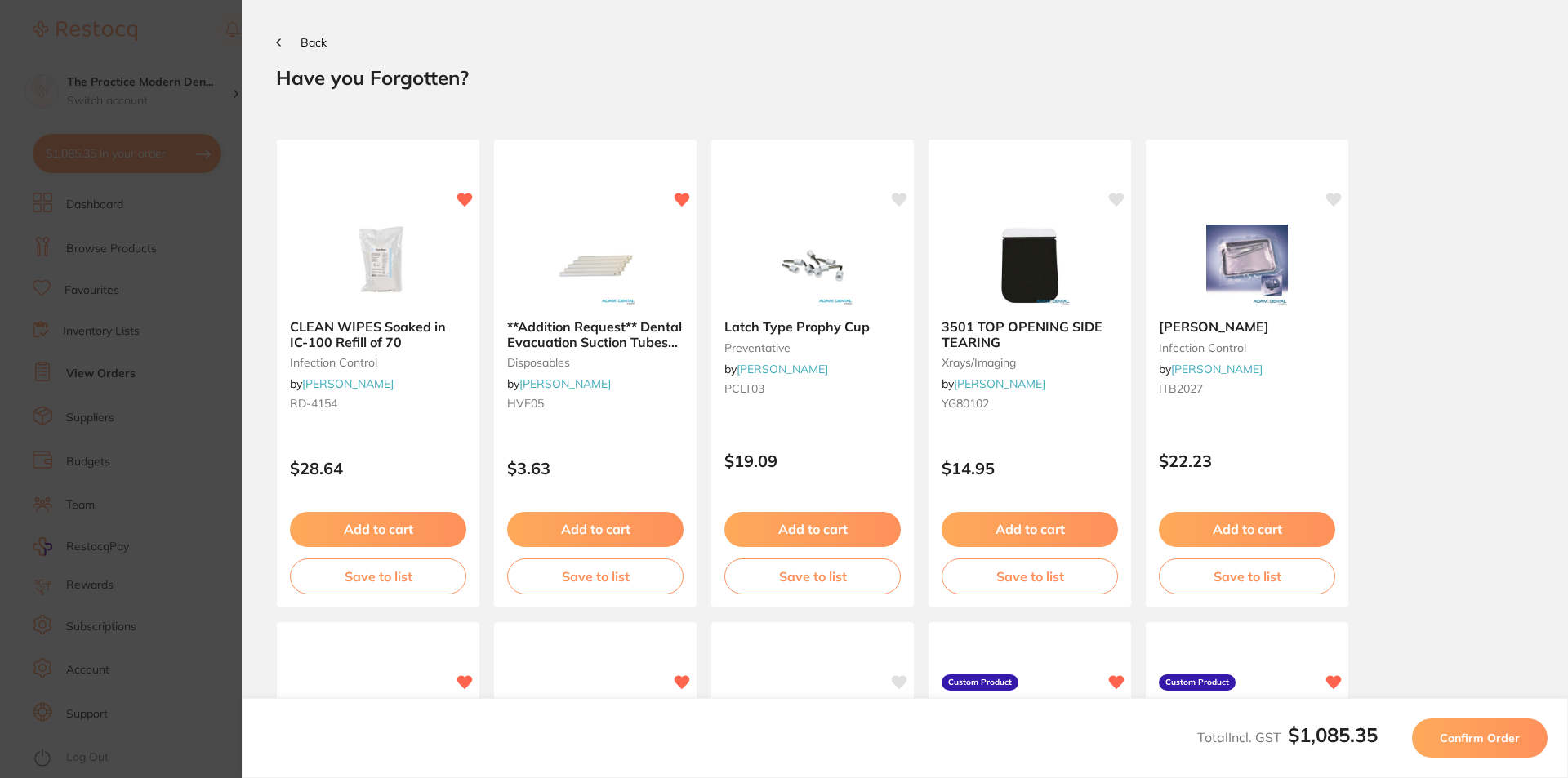
click at [282, 40] on button "Back" at bounding box center [301, 42] width 50 height 13
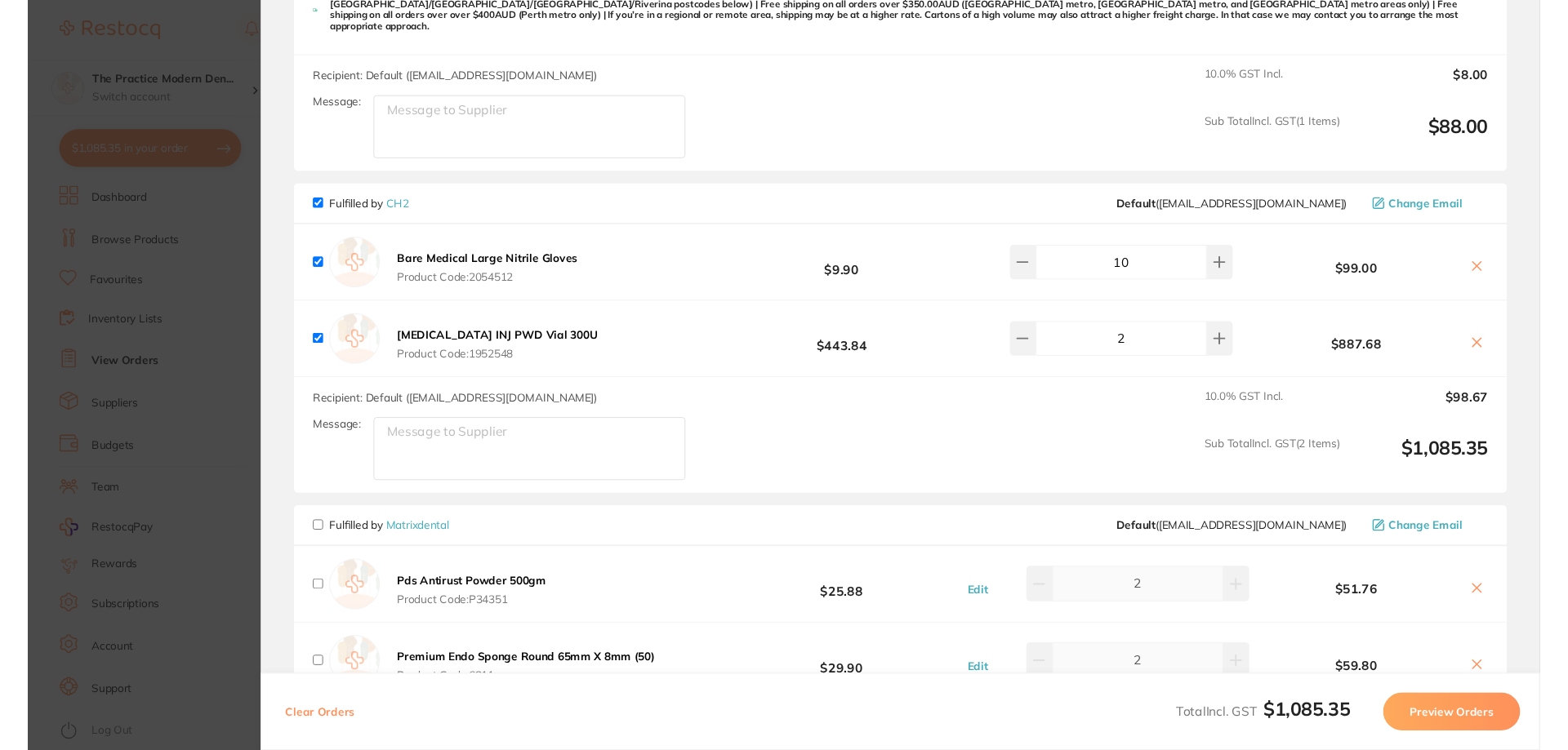
scroll to position [1387, 0]
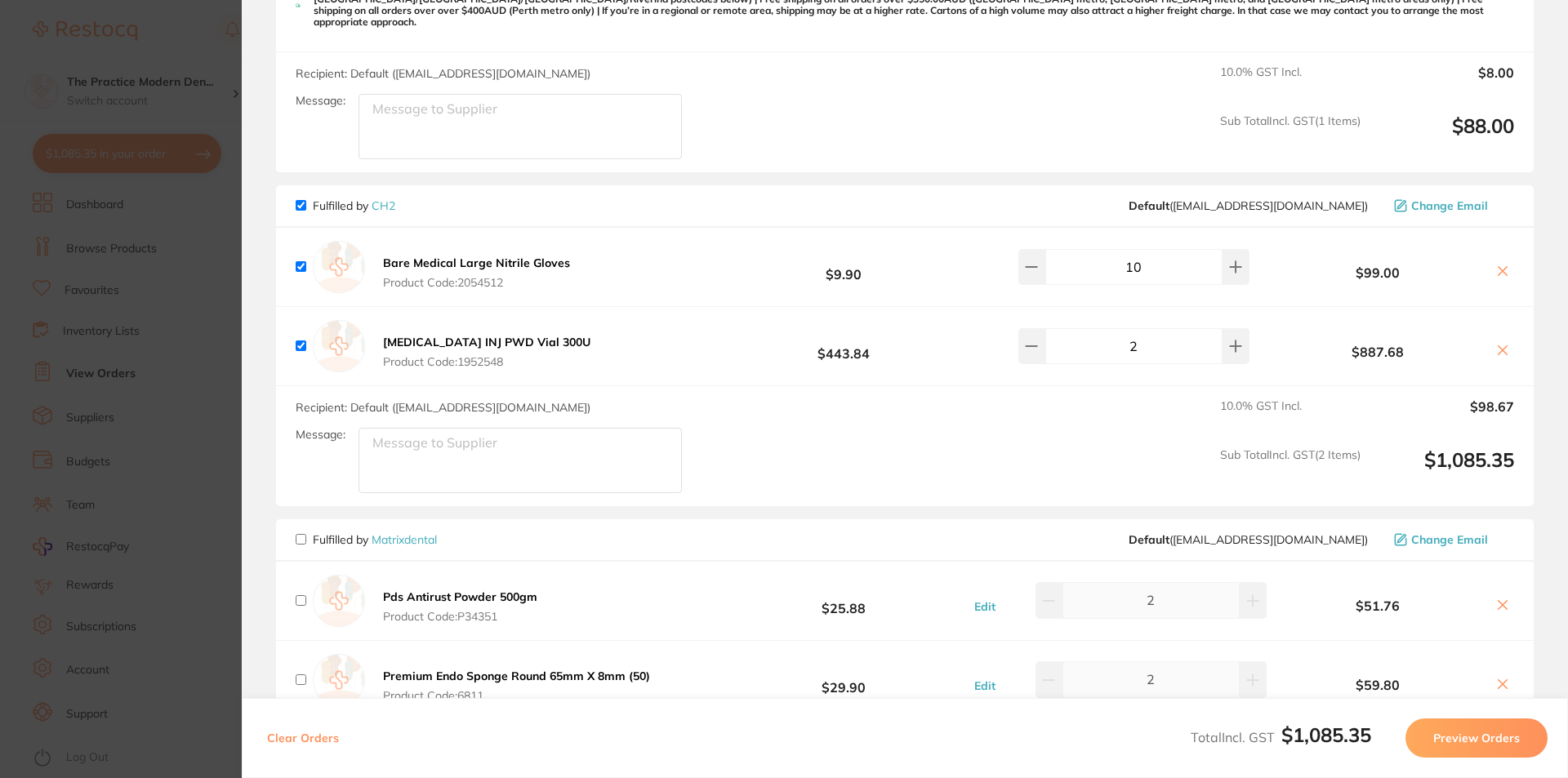
click at [302, 261] on input "checkbox" at bounding box center [301, 266] width 10 height 10
checkbox input "false"
